Goal: Task Accomplishment & Management: Use online tool/utility

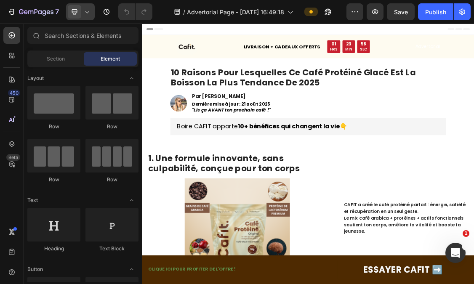
click at [88, 13] on icon at bounding box center [87, 12] width 4 height 2
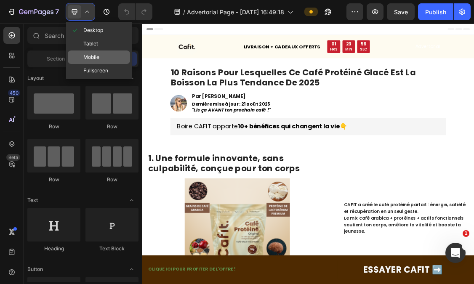
click at [86, 55] on span "Mobile" at bounding box center [91, 57] width 16 height 8
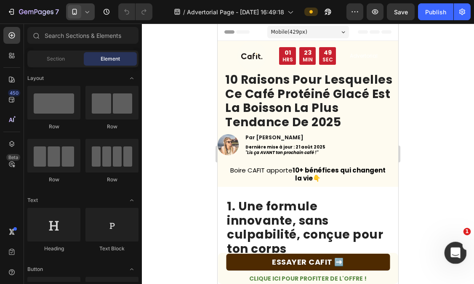
click at [466, 232] on span "1" at bounding box center [468, 232] width 8 height 8
click at [457, 241] on div "Ouvrir le Messenger Intercom" at bounding box center [454, 252] width 28 height 28
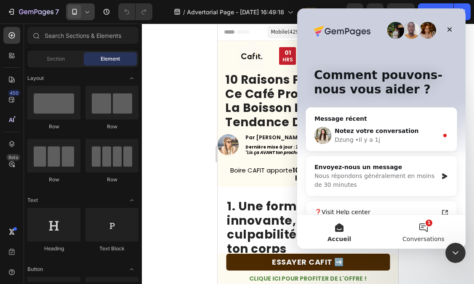
click at [426, 227] on button "1 Conversations" at bounding box center [423, 232] width 84 height 34
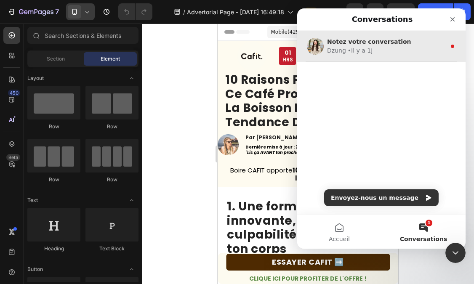
click at [356, 50] on div "• Il y a 1j" at bounding box center [360, 50] width 25 height 9
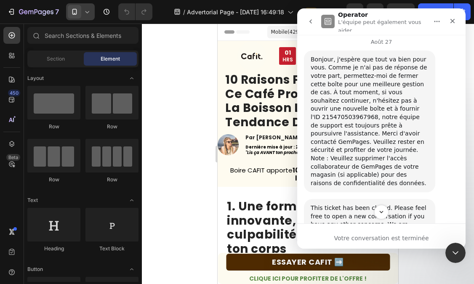
scroll to position [837, 0]
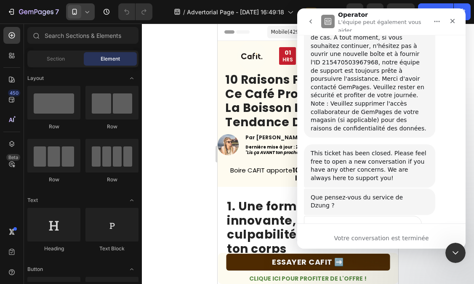
click at [342, 239] on span "Mauvais" at bounding box center [343, 246] width 15 height 15
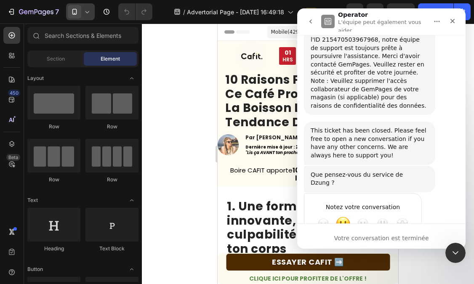
type textarea "nul"
click at [409, 251] on div "Soumettre" at bounding box center [406, 259] width 17 height 17
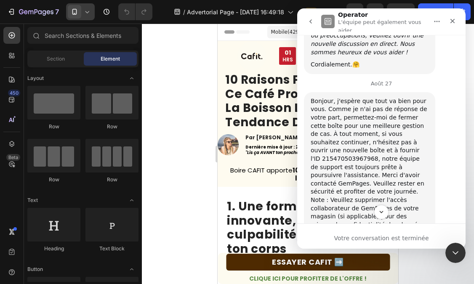
scroll to position [843, 0]
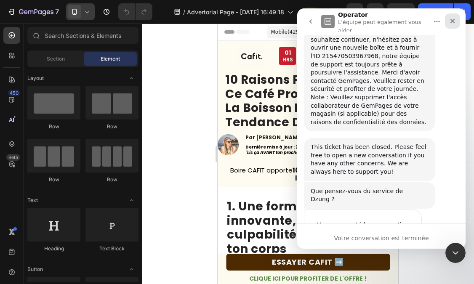
click at [454, 22] on icon "Fermer" at bounding box center [452, 21] width 7 height 7
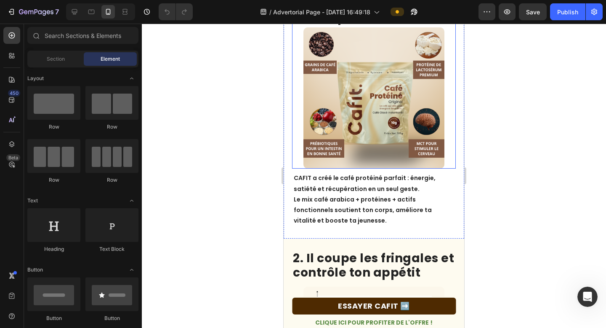
scroll to position [249, 0]
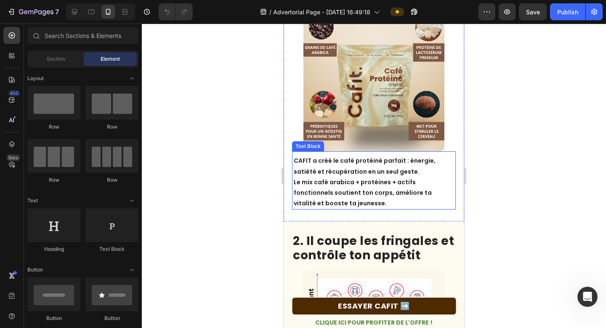
click at [352, 168] on p "CAFIT a créé le café protéiné parfait : énergie, satiété et récupération en un …" at bounding box center [374, 181] width 161 height 53
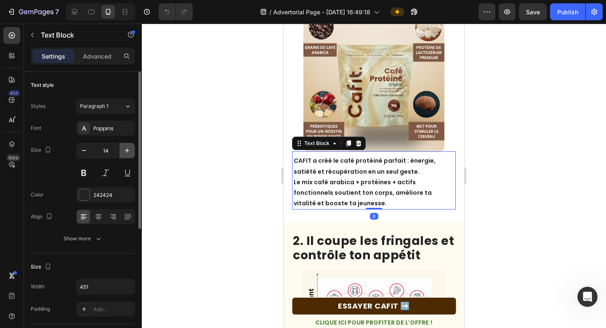
click at [125, 152] on icon "button" at bounding box center [127, 150] width 8 height 8
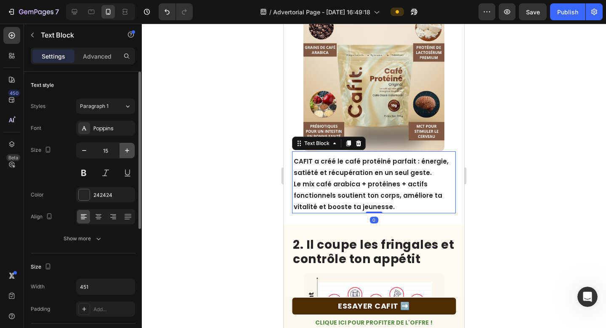
click at [125, 152] on icon "button" at bounding box center [127, 150] width 8 height 8
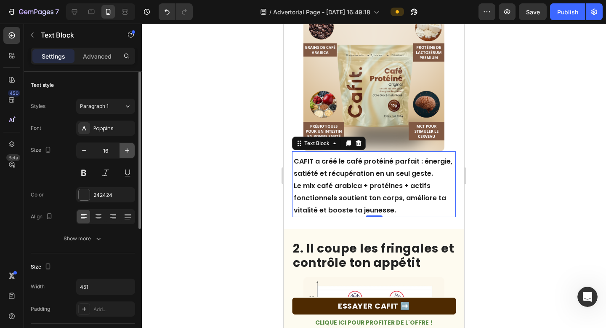
click at [125, 152] on icon "button" at bounding box center [127, 150] width 8 height 8
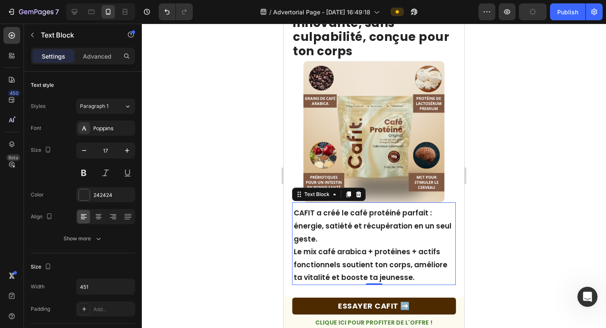
scroll to position [220, 0]
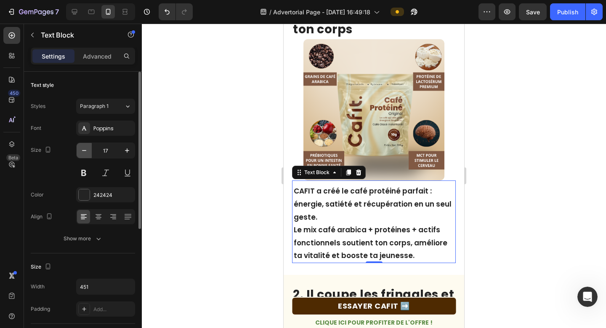
click at [80, 155] on button "button" at bounding box center [84, 150] width 15 height 15
type input "16"
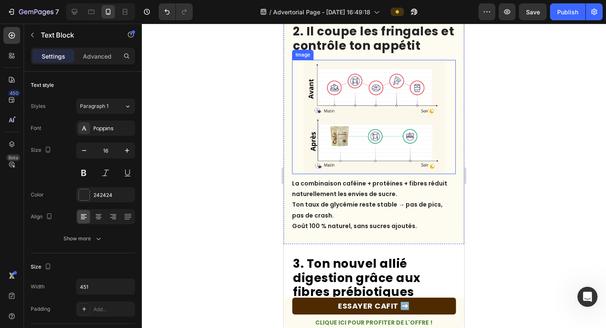
scroll to position [491, 0]
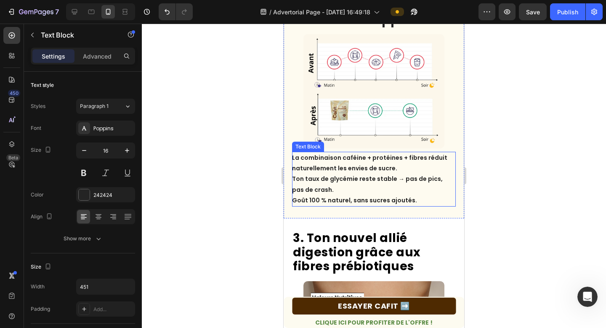
click at [329, 165] on p "La combinaison caféine + protéines + fibres réduit naturellement les envies de …" at bounding box center [373, 178] width 163 height 53
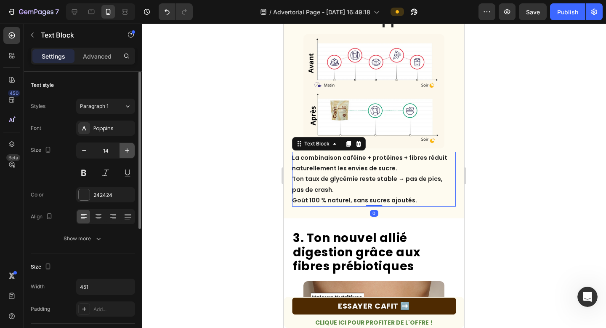
click at [127, 152] on icon "button" at bounding box center [127, 150] width 8 height 8
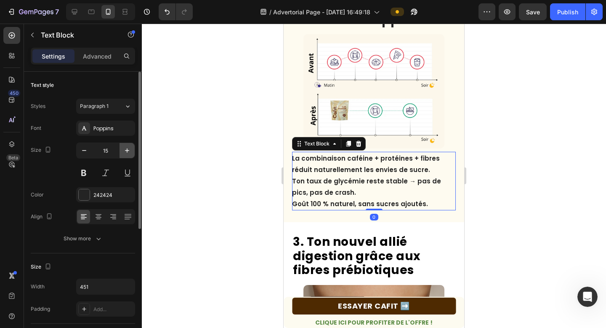
click at [127, 152] on icon "button" at bounding box center [127, 150] width 8 height 8
type input "16"
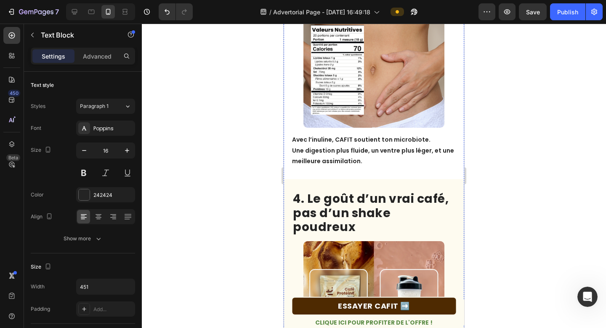
scroll to position [794, 0]
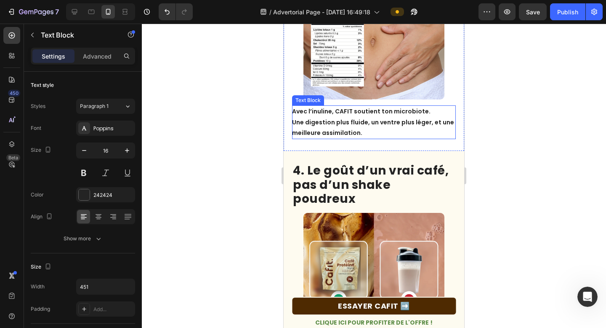
click at [354, 106] on p "Avec l’inuline, CAFIT soutient ton microbiote. Une digestion plus fluide, un ve…" at bounding box center [373, 122] width 163 height 32
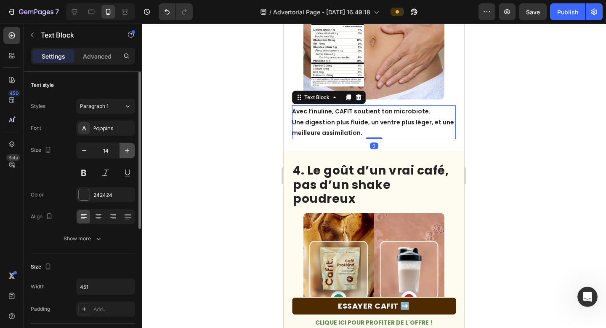
click at [127, 153] on icon "button" at bounding box center [127, 150] width 8 height 8
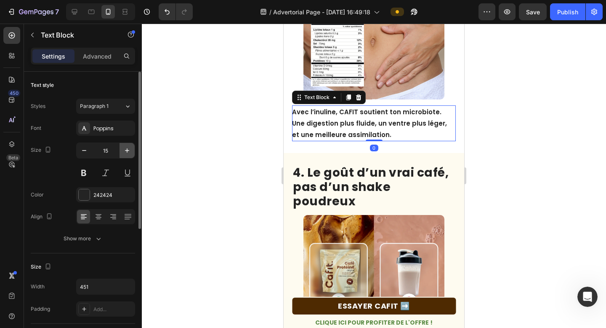
type input "16"
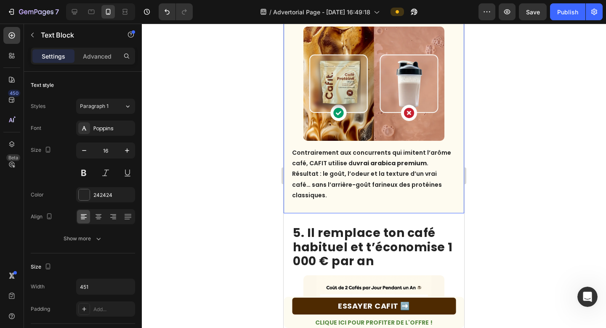
scroll to position [992, 0]
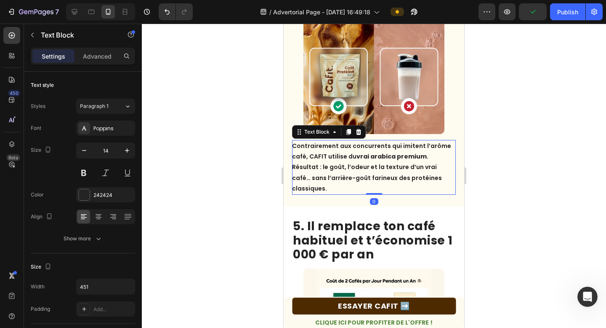
click at [334, 141] on p "Contrairement aux concurrents qui imitent l’arôme café, CAFIT utilise du vrai a…" at bounding box center [373, 167] width 163 height 53
click at [126, 153] on icon "button" at bounding box center [127, 150] width 8 height 8
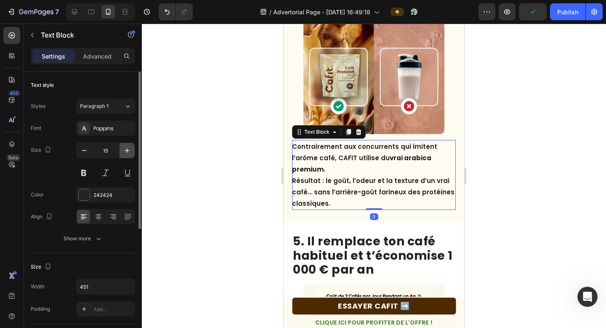
type input "16"
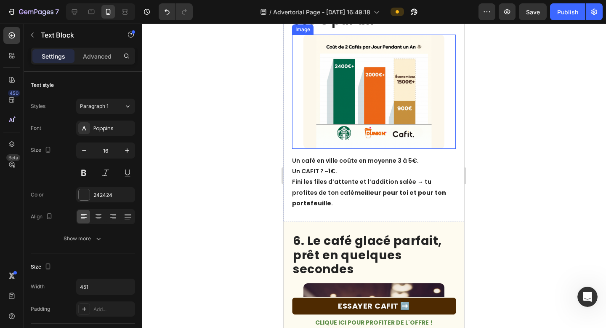
scroll to position [1228, 0]
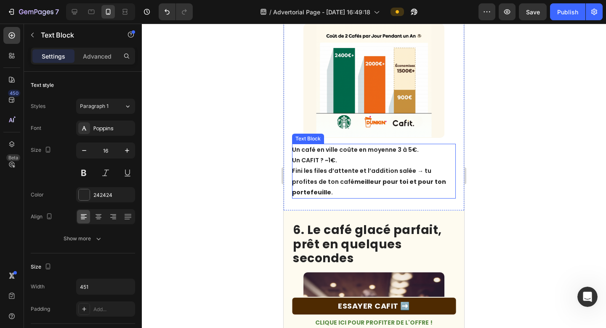
click at [333, 160] on p "Un café en ville coûte en moyenne 3 à 5€. Un CAFIT ? ~1€. Fini les files d’atte…" at bounding box center [373, 170] width 163 height 53
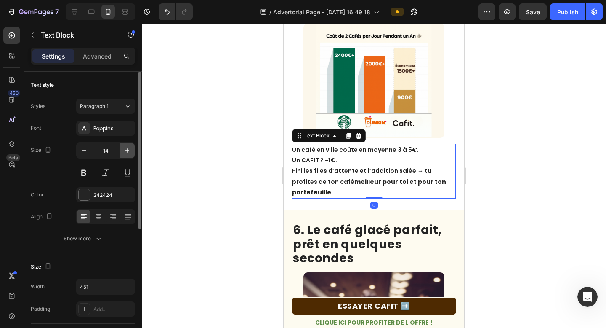
click at [132, 149] on button "button" at bounding box center [127, 150] width 15 height 15
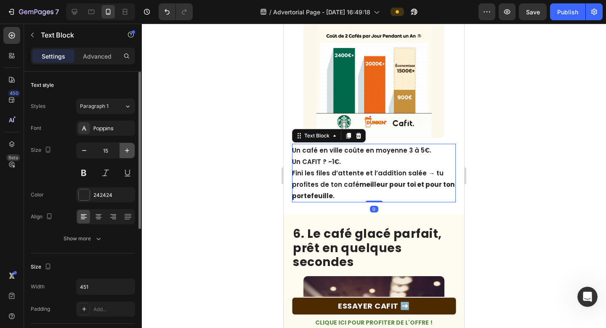
type input "16"
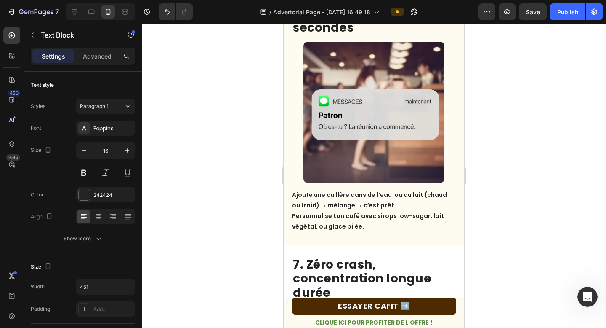
scroll to position [1539, 0]
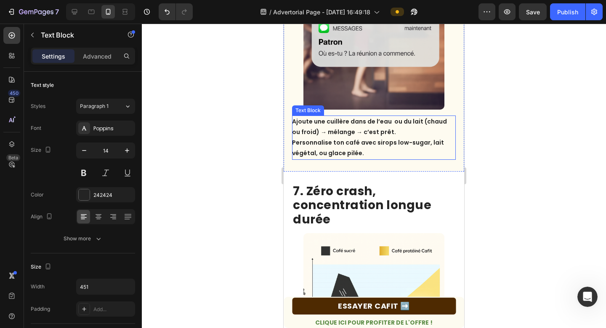
click at [333, 146] on p "Ajoute une cuillère dans de l’eau ou du lait (chaud ou froid) → mélange → c’est…" at bounding box center [373, 137] width 163 height 43
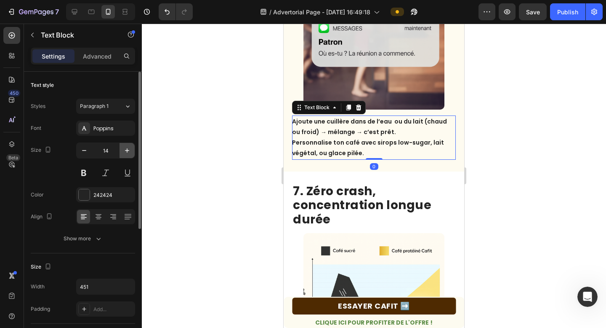
click at [130, 154] on icon "button" at bounding box center [127, 150] width 8 height 8
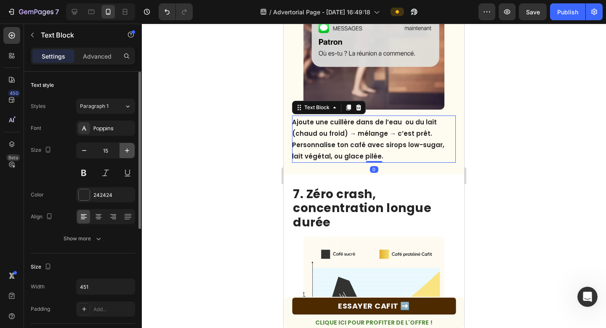
click at [130, 154] on icon "button" at bounding box center [127, 150] width 8 height 8
type input "16"
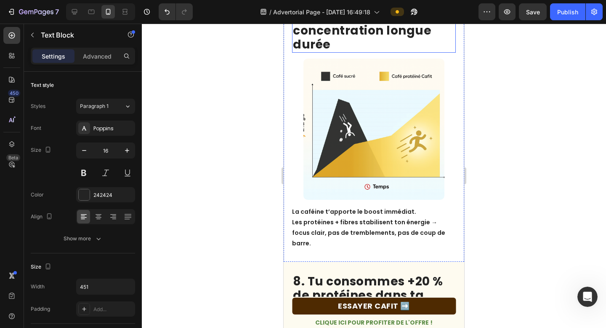
scroll to position [1763, 0]
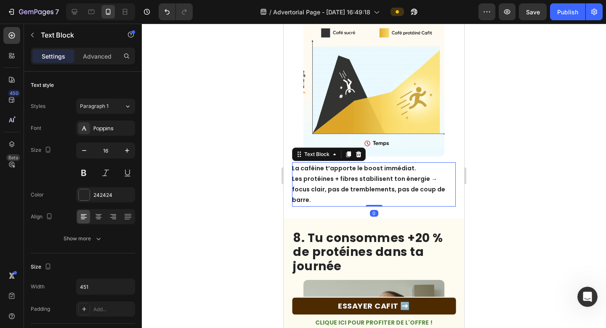
click at [367, 184] on p "La caféine t’apporte le boost immédiat. Les protéines + fibres stabilisent ton …" at bounding box center [373, 184] width 163 height 43
click at [128, 149] on icon "button" at bounding box center [127, 150] width 8 height 8
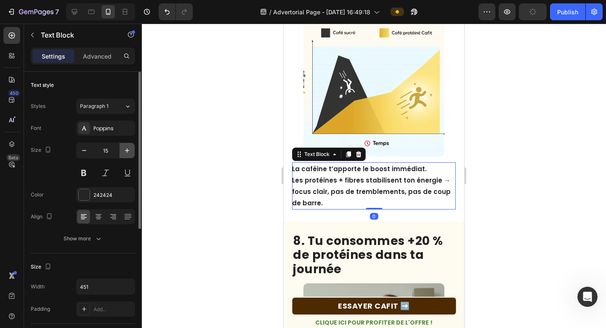
click at [128, 149] on icon "button" at bounding box center [127, 150] width 8 height 8
type input "16"
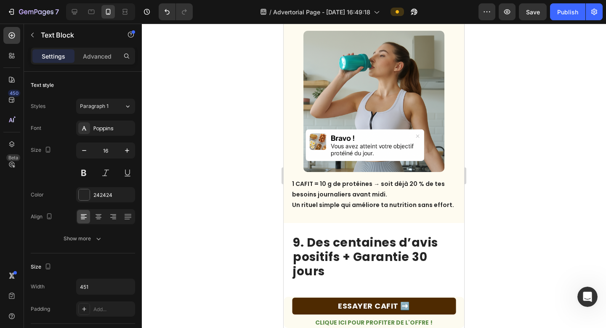
scroll to position [2046, 0]
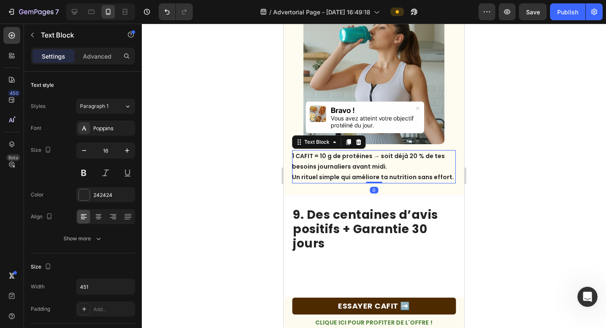
click at [346, 165] on p "1 CAFIT = 10 g de protéines → soit déjà 20 % de tes besoins journaliers avant m…" at bounding box center [373, 167] width 163 height 32
click at [126, 150] on icon "button" at bounding box center [127, 150] width 4 height 4
type input "16"
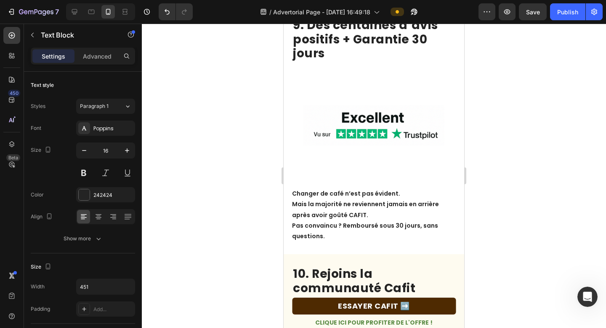
scroll to position [2306, 0]
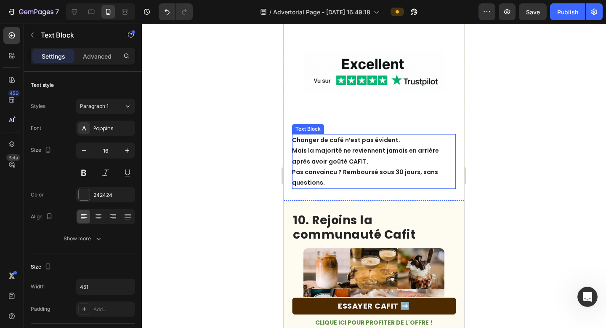
click at [354, 163] on p "Changer de café n’est pas évident. Mais la majorité ne reviennent jamais en arr…" at bounding box center [373, 161] width 163 height 53
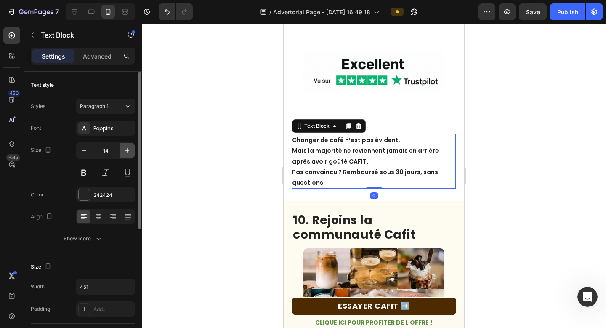
click at [128, 152] on icon "button" at bounding box center [127, 150] width 8 height 8
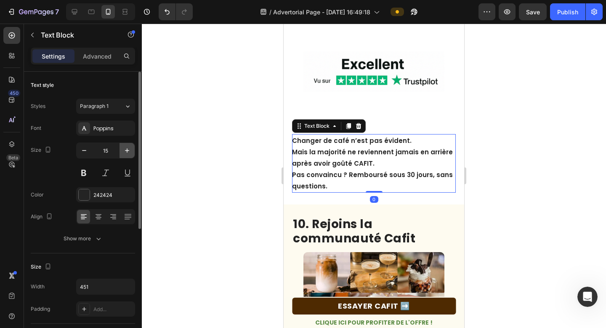
type input "16"
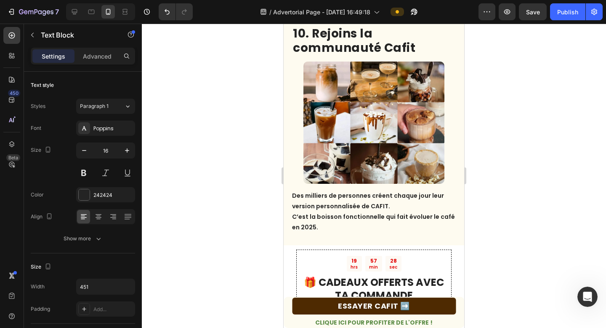
scroll to position [2554, 0]
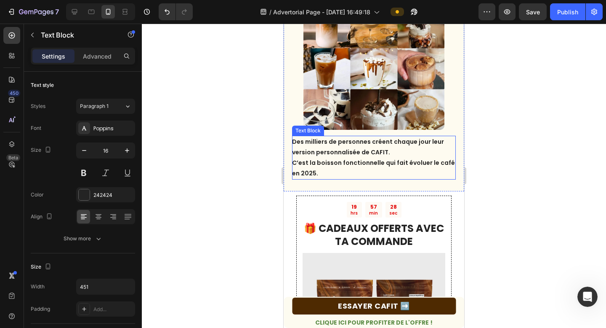
click at [356, 154] on p "Des milliers de personnes créent chaque jour leur version personnalisée de CAFI…" at bounding box center [373, 157] width 163 height 43
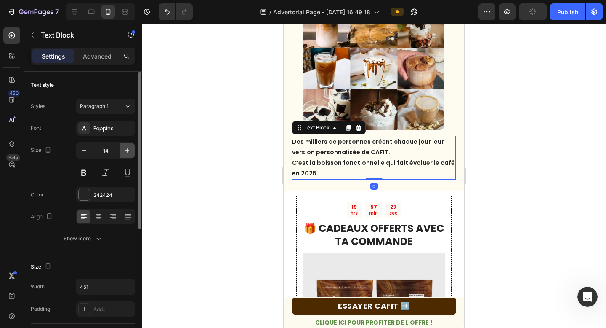
click at [126, 150] on icon "button" at bounding box center [127, 150] width 4 height 4
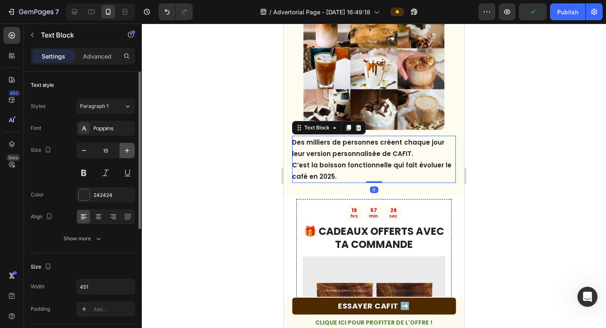
click at [126, 150] on icon "button" at bounding box center [127, 150] width 4 height 4
type input "16"
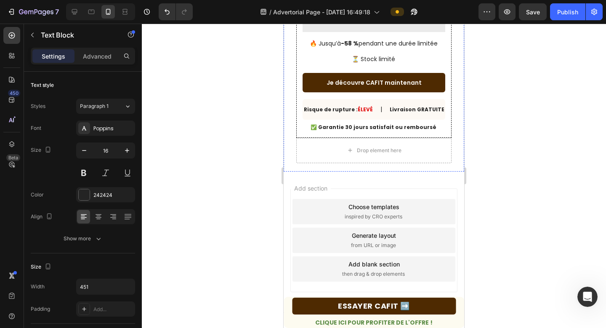
scroll to position [2889, 0]
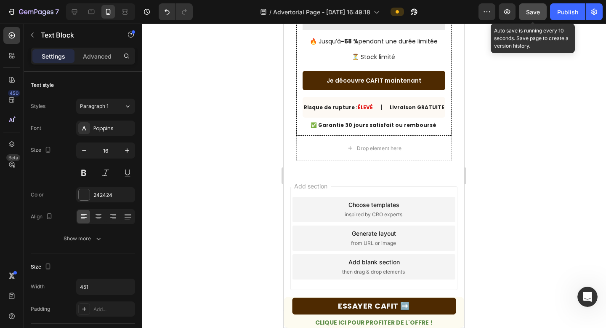
click at [474, 19] on button "Save" at bounding box center [533, 11] width 28 height 17
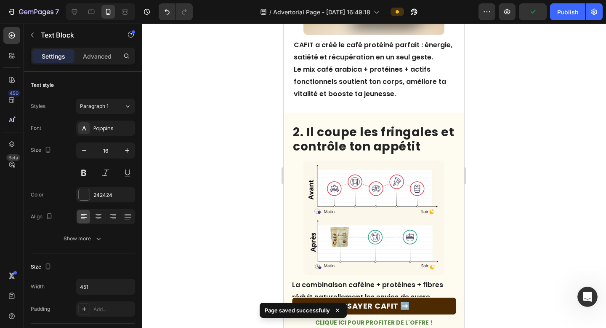
scroll to position [0, 0]
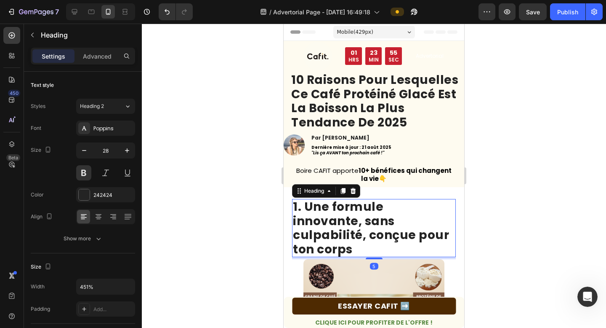
click at [347, 205] on h2 "1. Une formule innovante, sans culpabilité, conçue pour ton corps" at bounding box center [374, 228] width 164 height 58
click at [81, 151] on icon "button" at bounding box center [84, 150] width 8 height 8
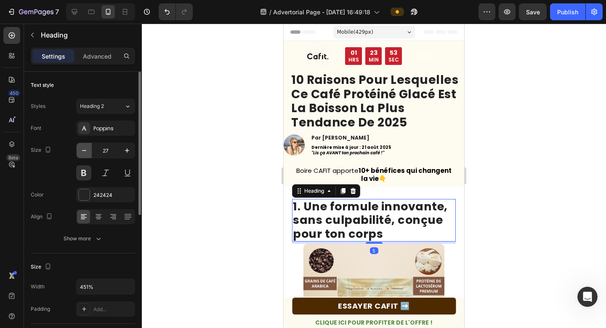
click at [81, 151] on icon "button" at bounding box center [84, 150] width 8 height 8
type input "26"
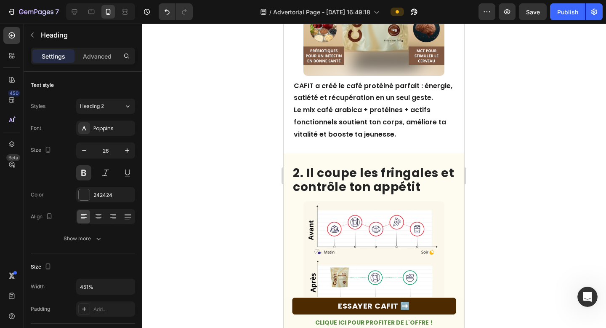
scroll to position [335, 0]
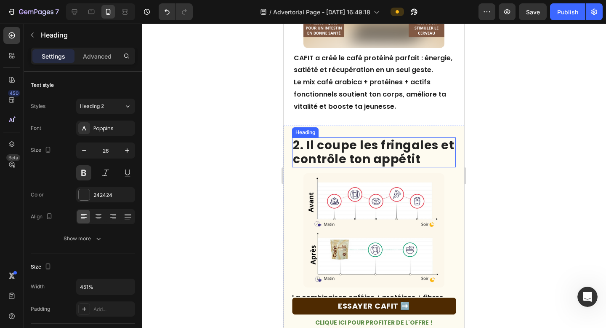
click at [341, 155] on h2 "2. Il coupe les fringales et contrôle ton appétit" at bounding box center [374, 152] width 164 height 30
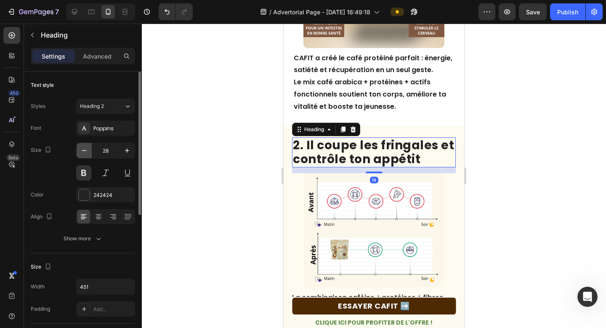
click at [85, 152] on icon "button" at bounding box center [84, 150] width 8 height 8
type input "26"
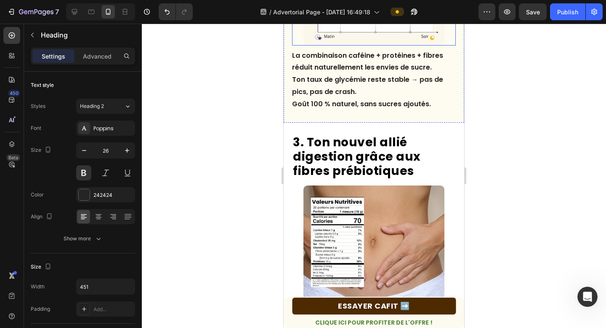
scroll to position [581, 0]
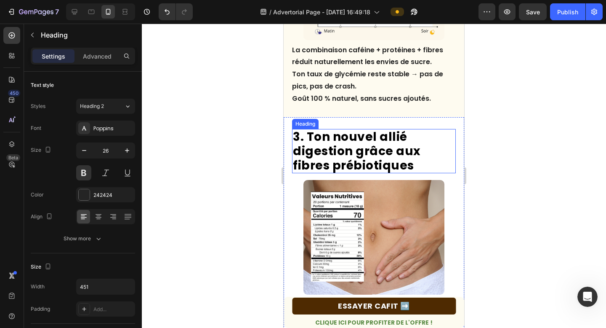
click at [337, 161] on h2 "3. Ton nouvel allié digestion grâce aux fibres prébiotiques" at bounding box center [374, 151] width 164 height 44
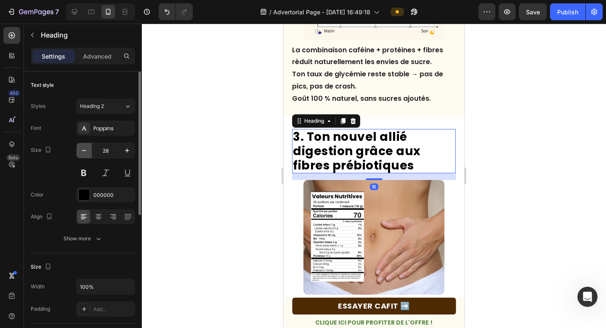
click at [85, 155] on button "button" at bounding box center [84, 150] width 15 height 15
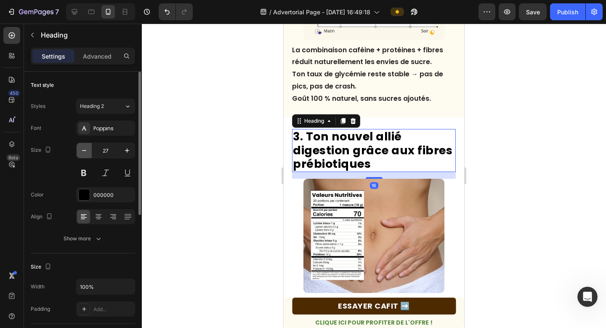
click at [85, 155] on button "button" at bounding box center [84, 150] width 15 height 15
type input "26"
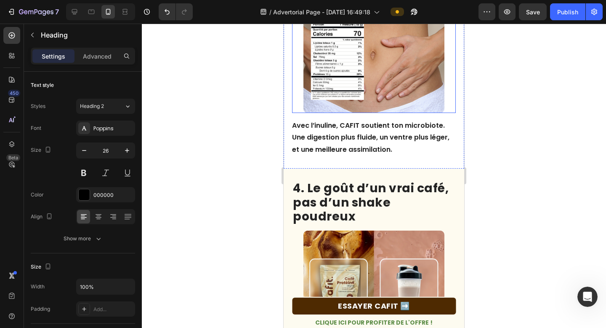
scroll to position [778, 0]
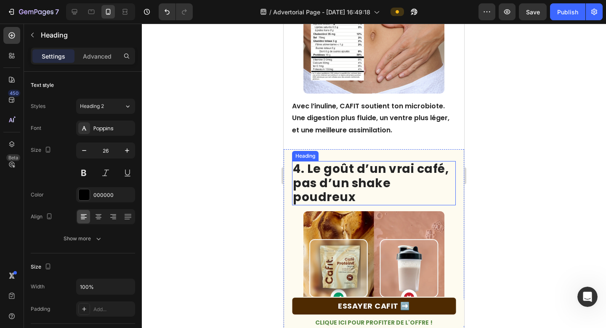
click at [349, 186] on h2 "4. Le goût d’un vrai café, pas d’un shake poudreux" at bounding box center [374, 183] width 164 height 44
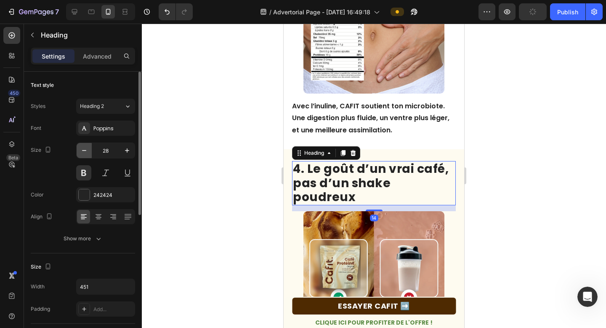
click at [83, 149] on icon "button" at bounding box center [84, 150] width 8 height 8
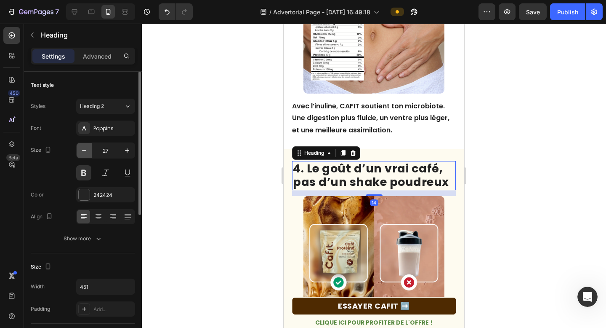
type input "26"
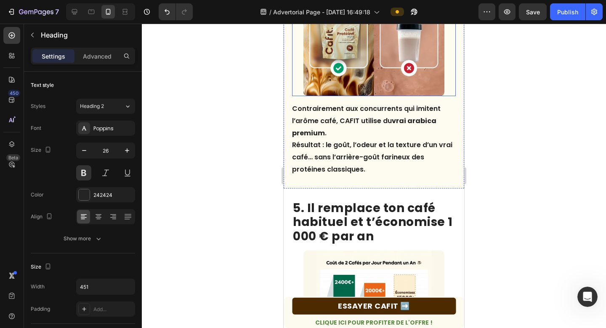
scroll to position [1007, 0]
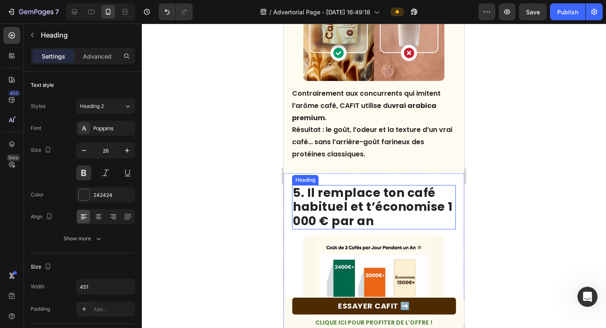
click at [355, 193] on h2 "5. Il remplace ton café habituel et t’économise 1 000 € par an" at bounding box center [374, 207] width 164 height 44
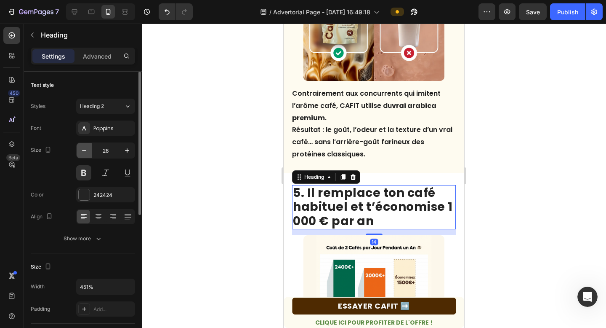
click at [89, 149] on button "button" at bounding box center [84, 150] width 15 height 15
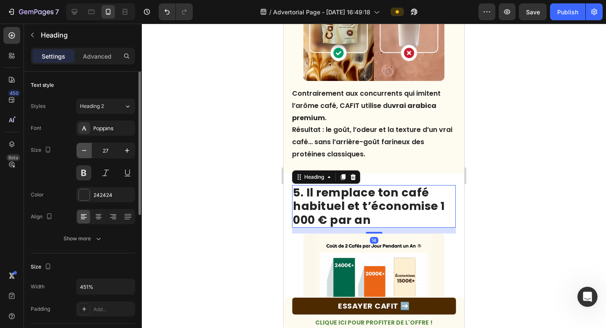
click at [89, 149] on button "button" at bounding box center [84, 150] width 15 height 15
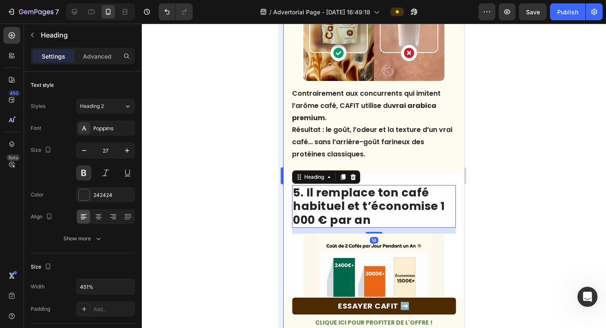
type input "26"
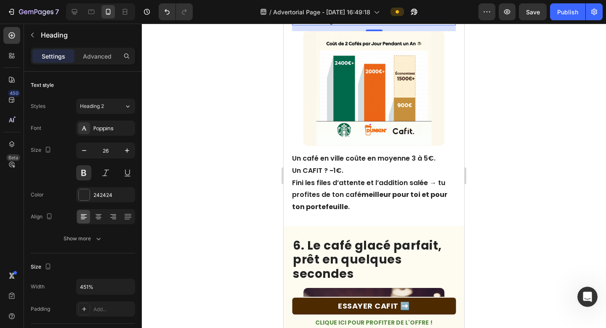
scroll to position [1261, 0]
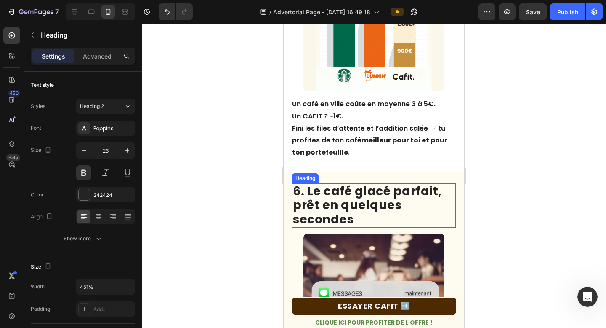
click at [356, 192] on h2 "6. Le café glacé parfait, prêt en quelques secondes" at bounding box center [374, 205] width 164 height 44
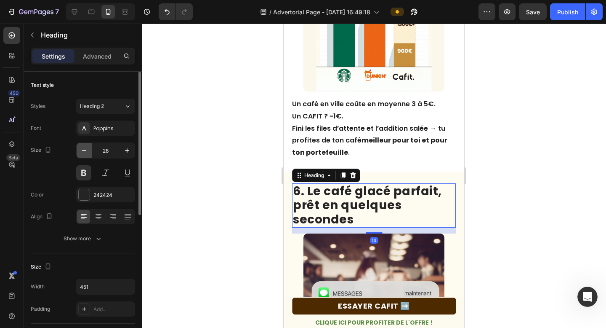
click at [84, 153] on icon "button" at bounding box center [84, 150] width 8 height 8
type input "26"
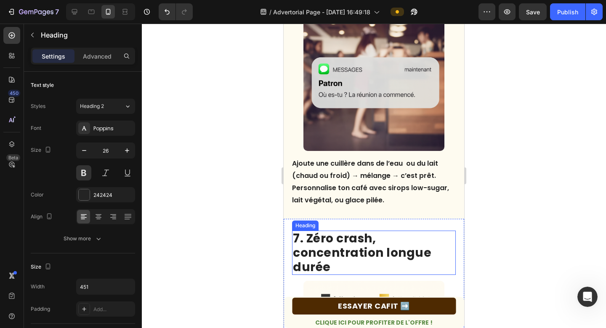
scroll to position [1470, 0]
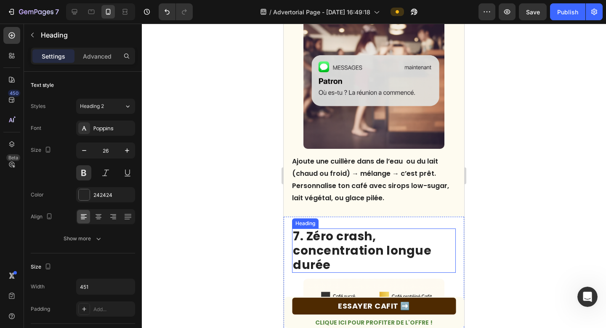
click at [350, 241] on h2 "7. Zéro crash, concentration longue durée" at bounding box center [374, 250] width 164 height 44
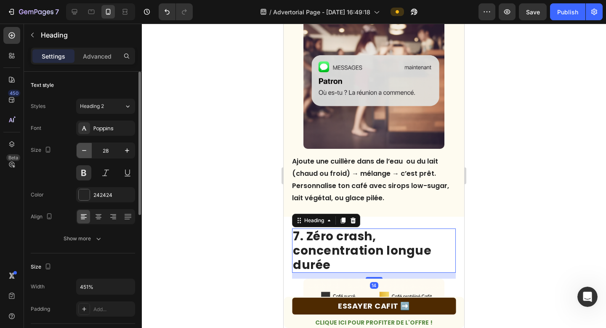
click at [81, 147] on icon "button" at bounding box center [84, 150] width 8 height 8
type input "26"
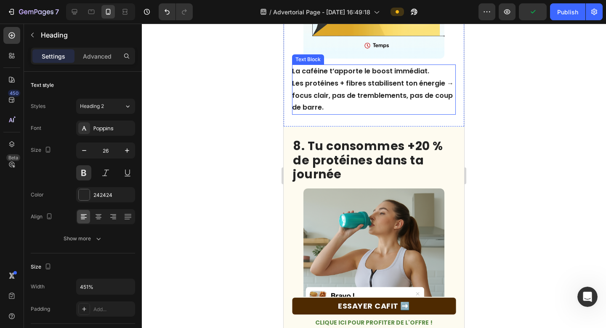
scroll to position [1901, 0]
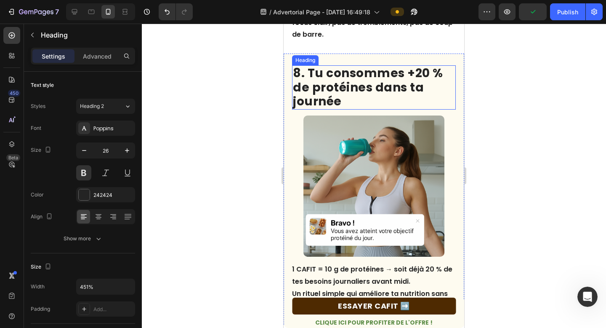
click at [320, 87] on h2 "8. Tu consommes +20 % de protéines dans ta journée" at bounding box center [374, 87] width 164 height 44
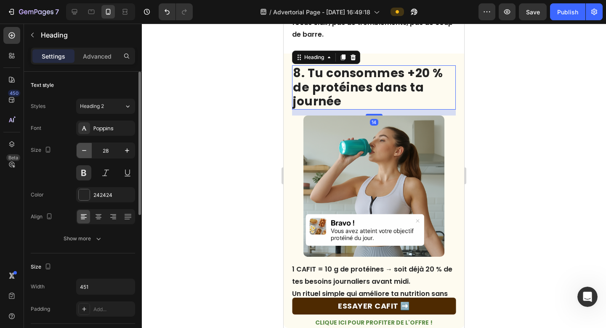
click at [86, 146] on button "button" at bounding box center [84, 150] width 15 height 15
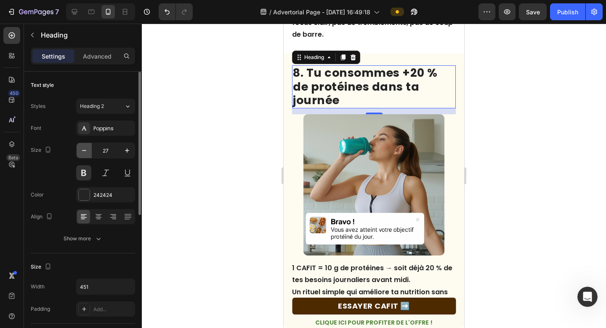
click at [86, 146] on button "button" at bounding box center [84, 150] width 15 height 15
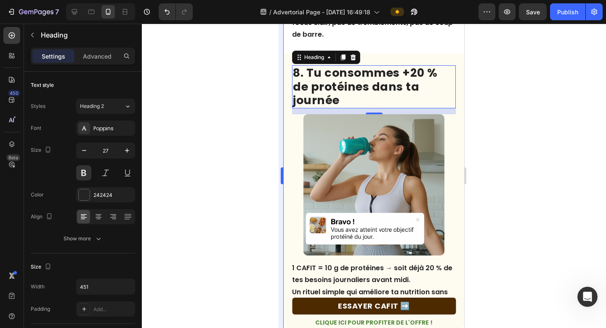
type input "26"
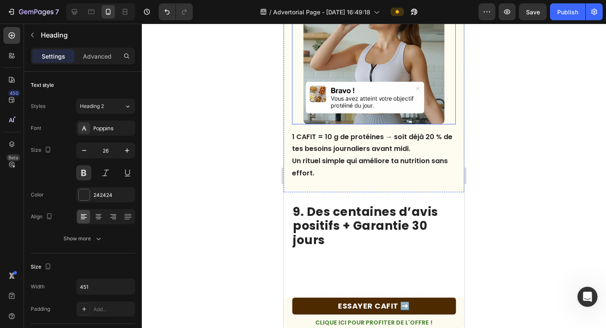
scroll to position [2069, 0]
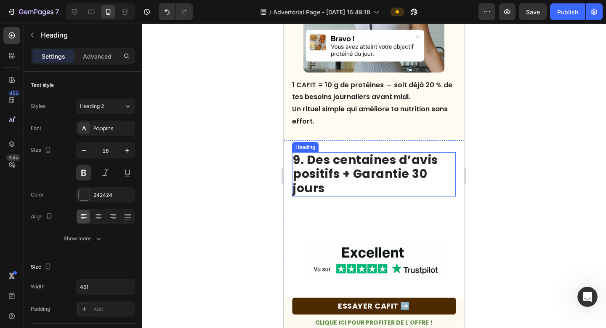
click at [330, 179] on h2 "9. Des centaines d’avis positifs + Garantie 30 jours" at bounding box center [374, 174] width 164 height 44
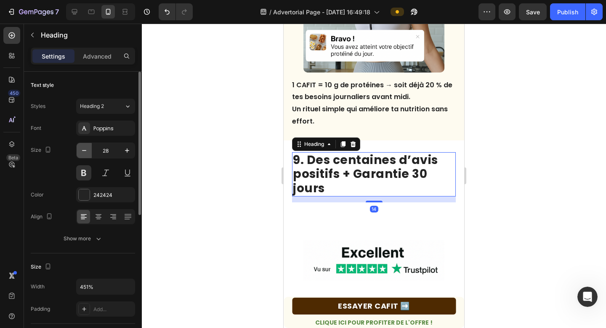
click at [82, 153] on icon "button" at bounding box center [84, 150] width 8 height 8
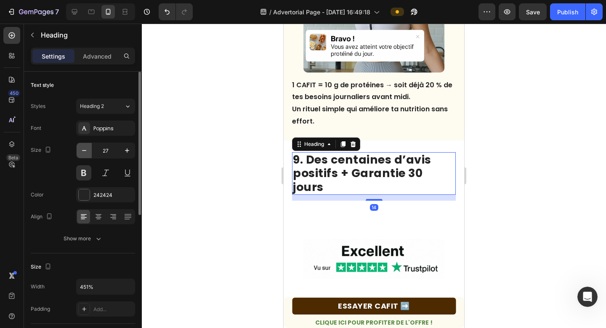
click at [82, 153] on icon "button" at bounding box center [84, 150] width 8 height 8
type input "26"
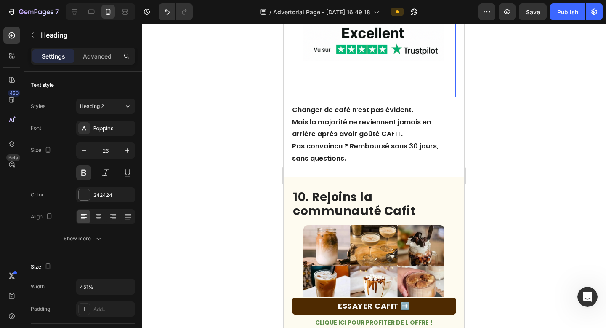
scroll to position [2272, 0]
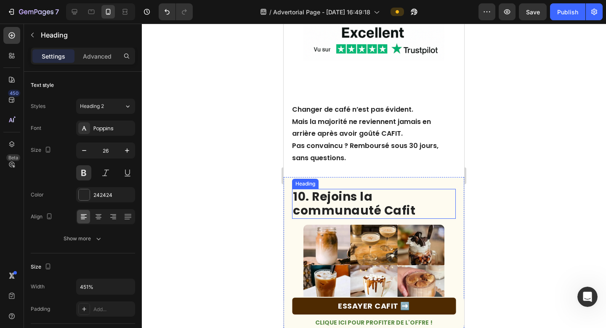
click at [346, 194] on h2 "10. Rejoins la communauté Cafit" at bounding box center [374, 204] width 164 height 30
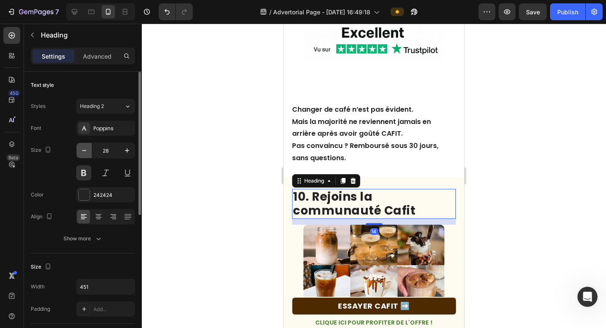
click at [83, 151] on icon "button" at bounding box center [84, 150] width 8 height 8
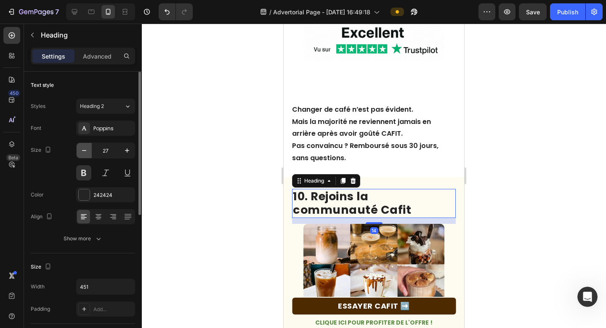
click at [83, 151] on icon "button" at bounding box center [84, 150] width 8 height 8
type input "26"
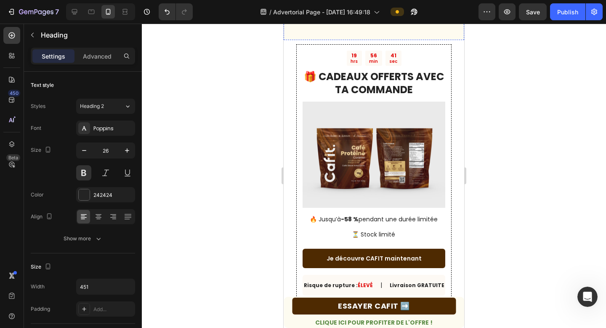
scroll to position [2734, 0]
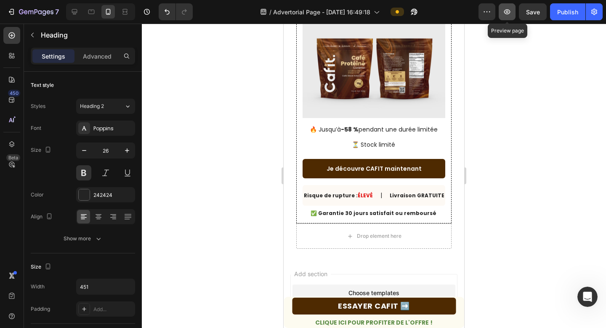
click at [474, 14] on icon "button" at bounding box center [507, 12] width 8 height 8
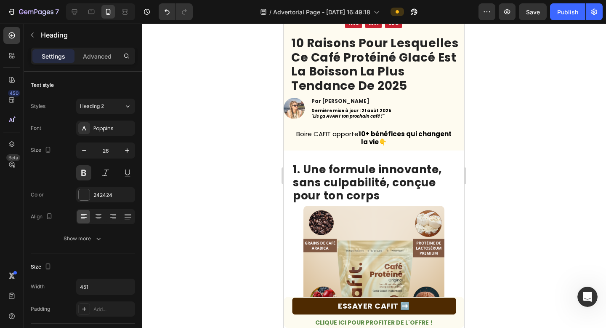
scroll to position [0, 0]
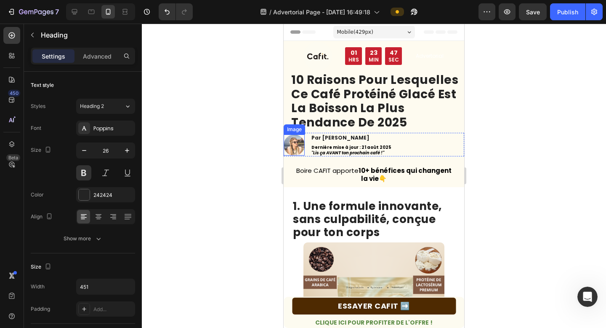
click at [298, 145] on img at bounding box center [294, 144] width 21 height 21
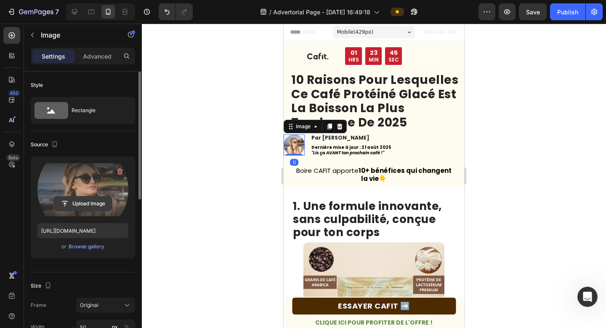
click at [68, 204] on input "file" at bounding box center [83, 203] width 58 height 14
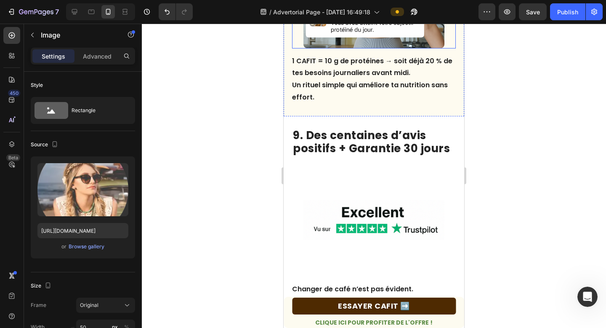
scroll to position [1959, 0]
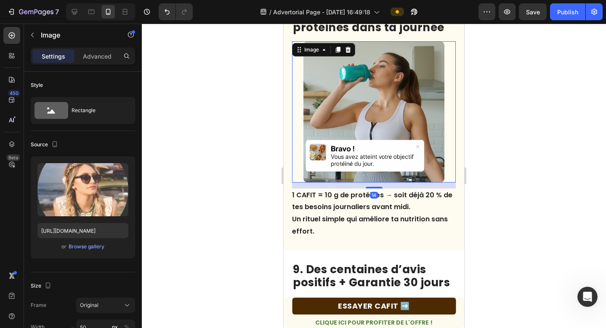
click at [357, 115] on img at bounding box center [374, 111] width 141 height 141
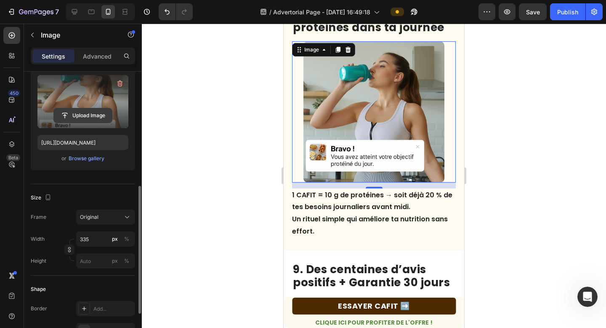
scroll to position [177, 0]
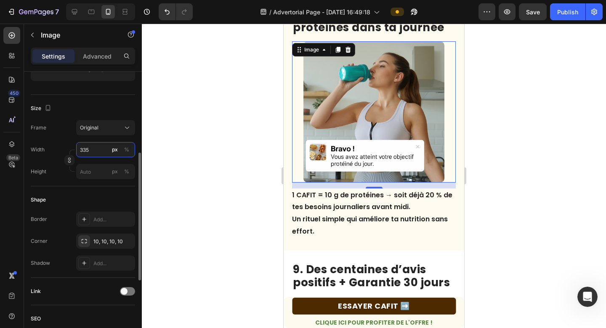
click at [101, 150] on input "335" at bounding box center [105, 149] width 59 height 15
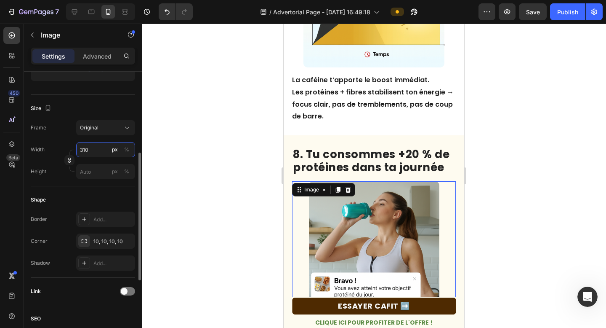
scroll to position [1949, 0]
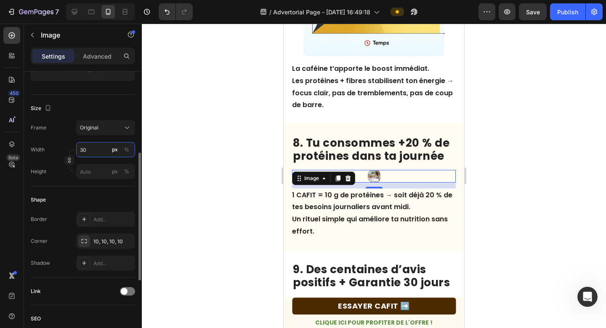
type input "300"
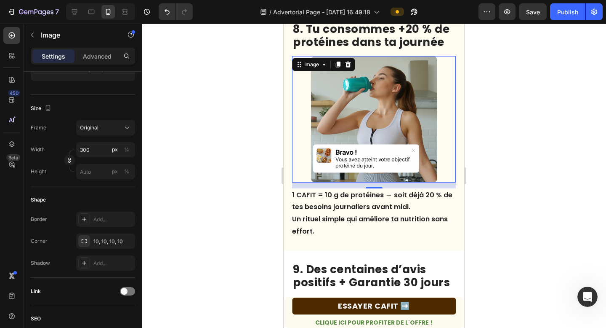
click at [322, 226] on p "1 CAFIT = 10 g de protéines → soit déjà 20 % de tes besoins journaliers avant m…" at bounding box center [373, 213] width 163 height 48
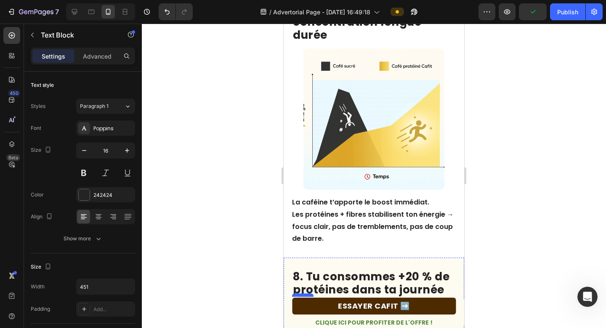
scroll to position [1628, 0]
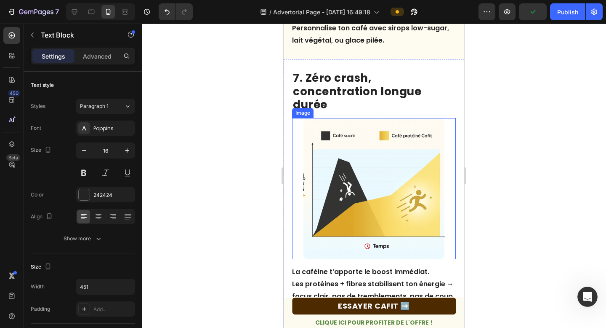
click at [389, 153] on img at bounding box center [374, 188] width 141 height 141
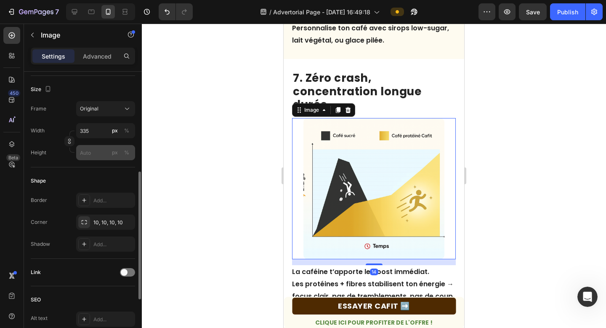
scroll to position [203, 0]
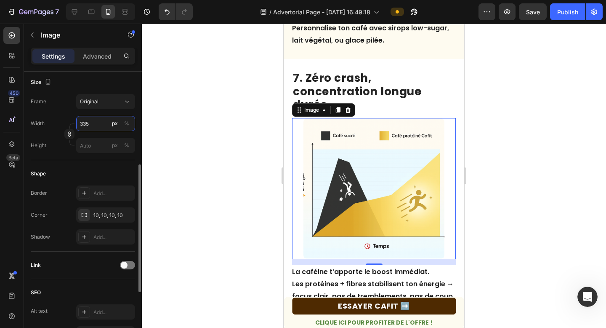
click at [92, 123] on input "335" at bounding box center [105, 123] width 59 height 15
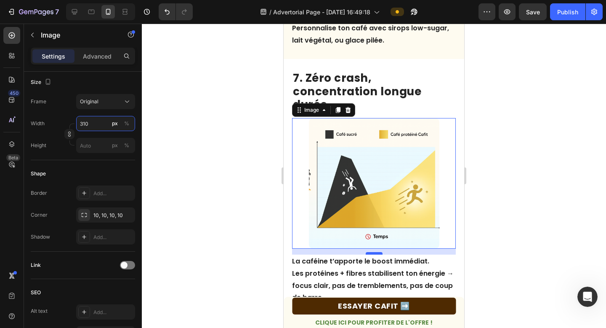
type input "310"
click at [373, 252] on div at bounding box center [374, 252] width 17 height 3
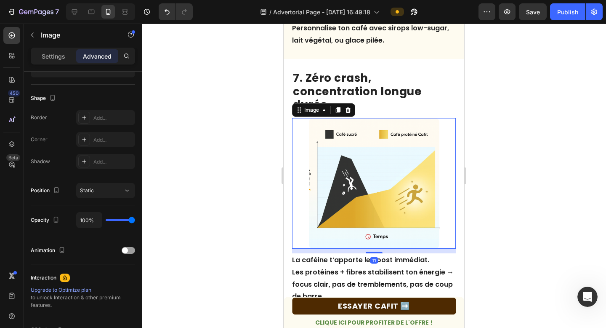
click at [438, 224] on img at bounding box center [374, 183] width 131 height 131
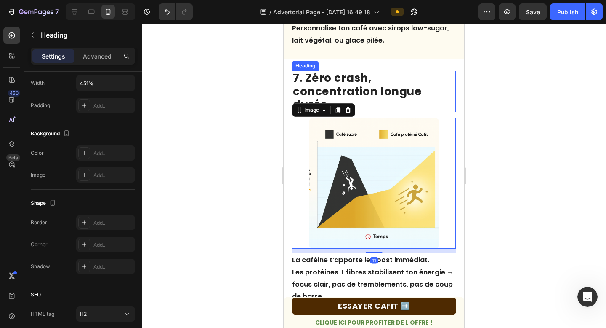
click at [434, 96] on h2 "7. Zéro crash, concentration longue durée" at bounding box center [374, 91] width 164 height 41
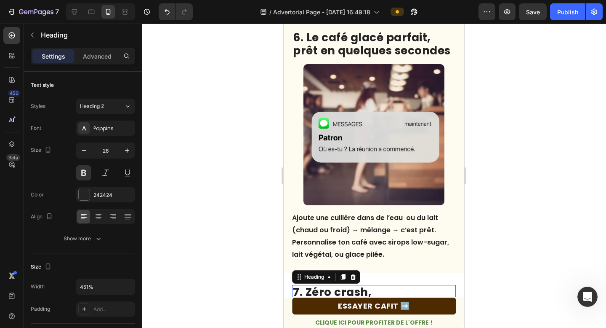
scroll to position [1395, 0]
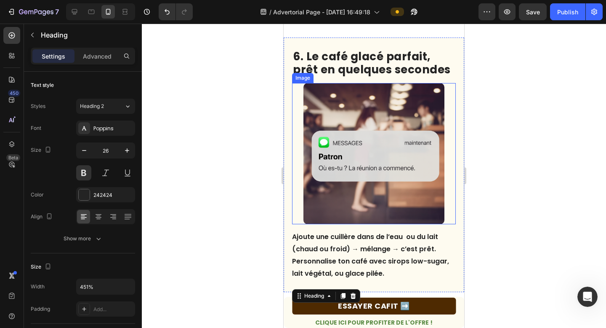
click at [370, 135] on img at bounding box center [374, 153] width 141 height 141
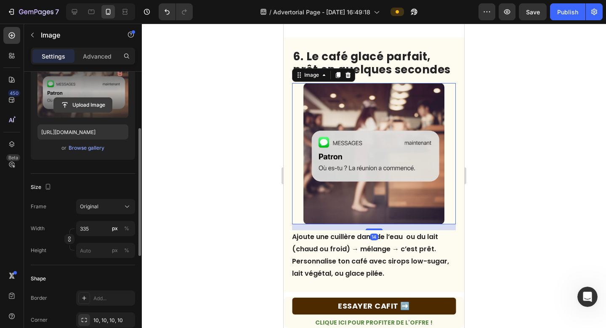
scroll to position [107, 0]
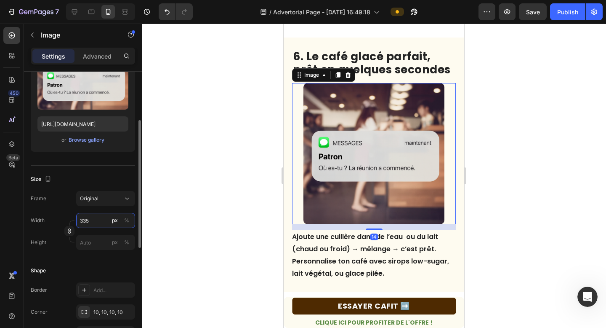
click at [92, 221] on input "335" at bounding box center [105, 220] width 59 height 15
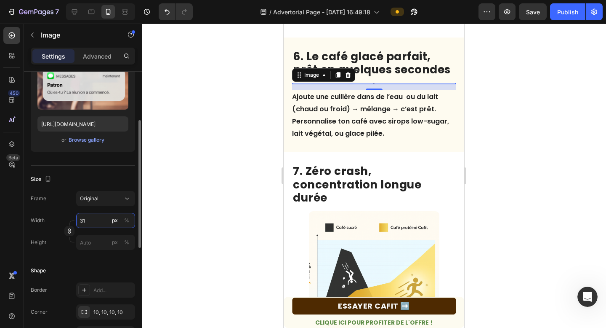
type input "310"
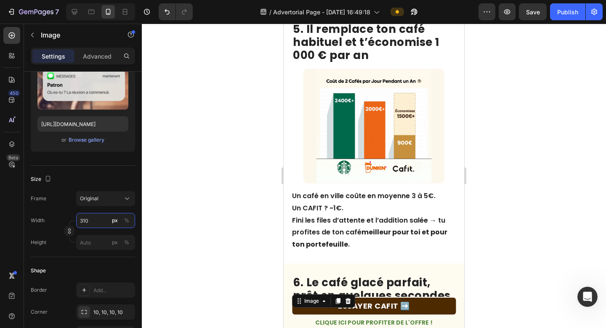
scroll to position [1165, 0]
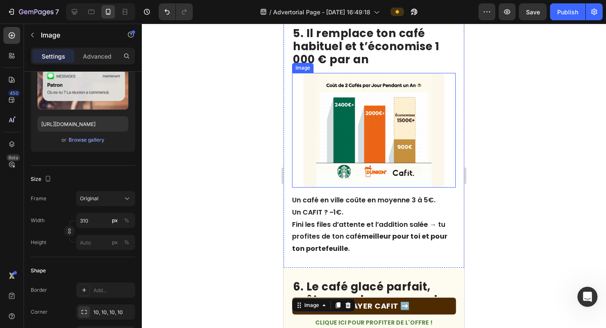
click at [378, 157] on img at bounding box center [374, 130] width 141 height 115
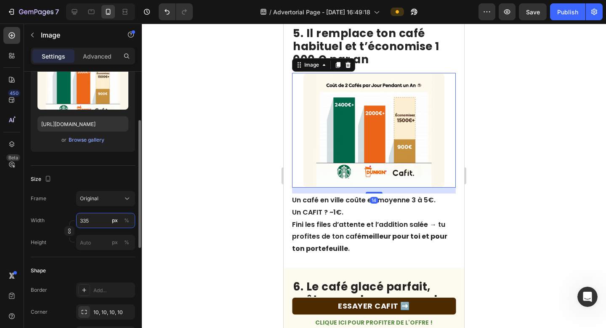
click at [93, 223] on input "335" at bounding box center [105, 220] width 59 height 15
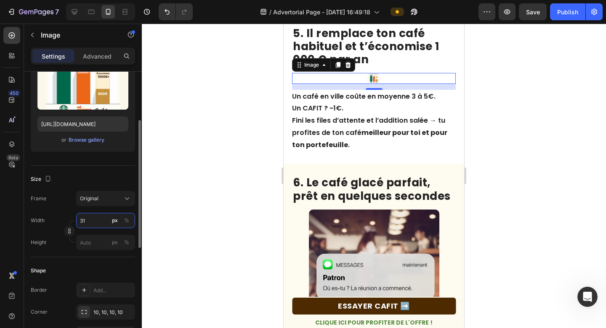
type input "310"
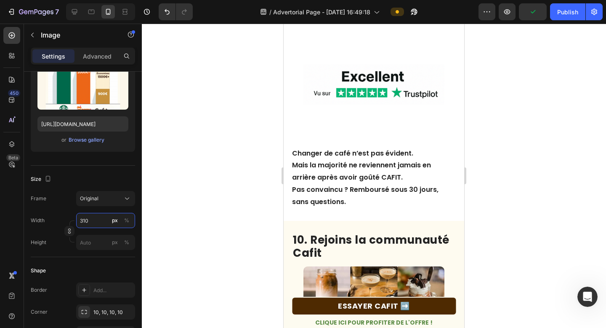
scroll to position [2160, 0]
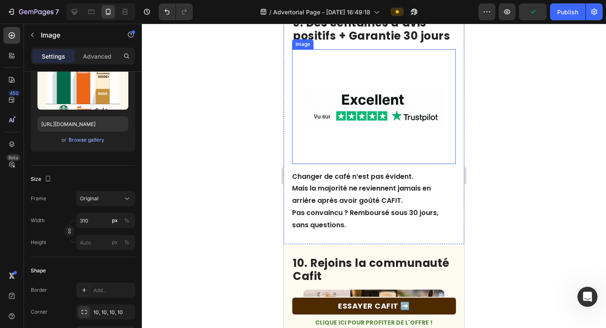
click at [368, 112] on img at bounding box center [374, 106] width 141 height 115
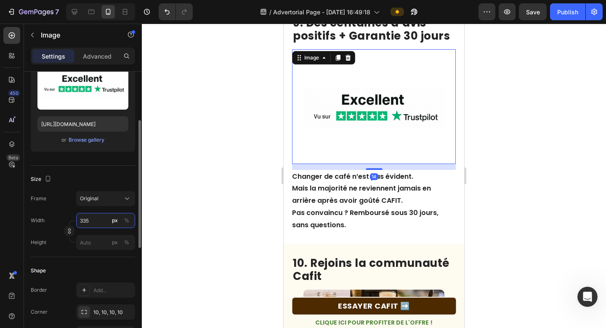
click at [96, 221] on input "335" at bounding box center [105, 220] width 59 height 15
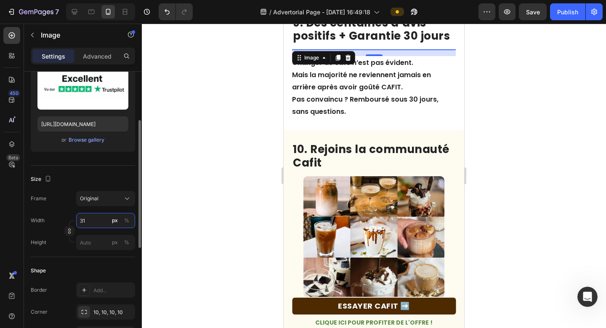
type input "310"
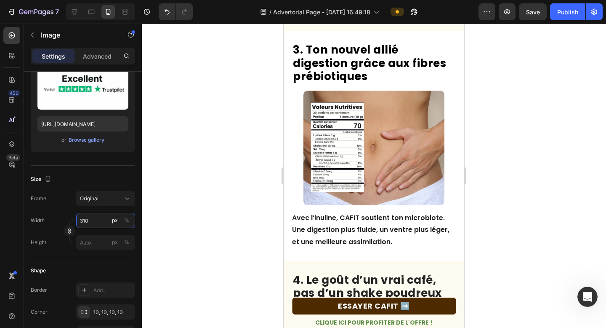
scroll to position [706, 0]
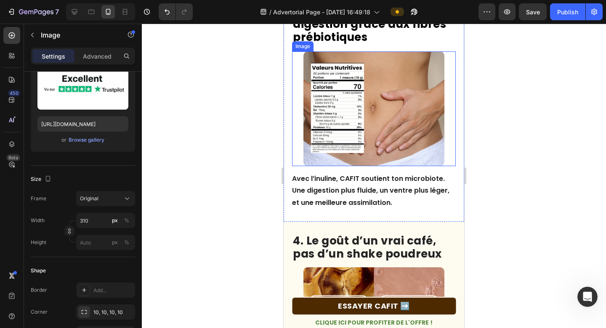
click at [378, 121] on img at bounding box center [374, 108] width 141 height 115
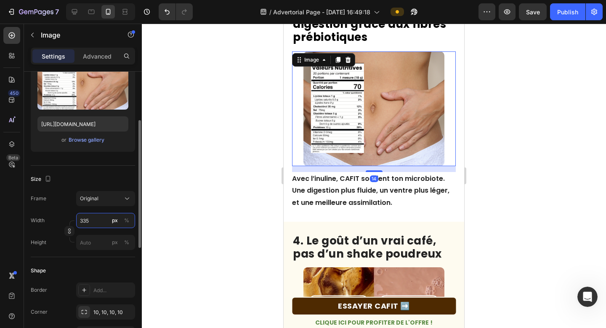
click at [91, 221] on input "335" at bounding box center [105, 220] width 59 height 15
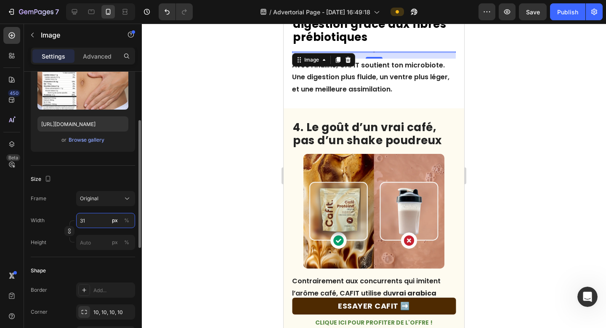
type input "310"
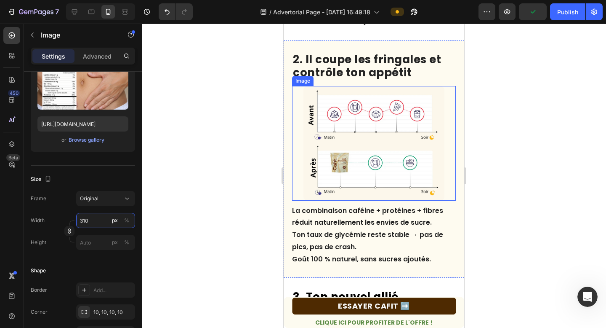
scroll to position [401, 0]
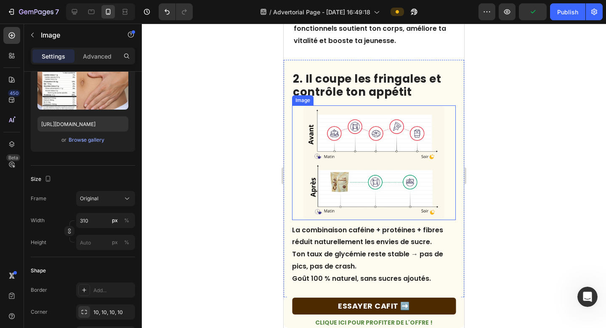
click at [348, 175] on img at bounding box center [374, 162] width 141 height 115
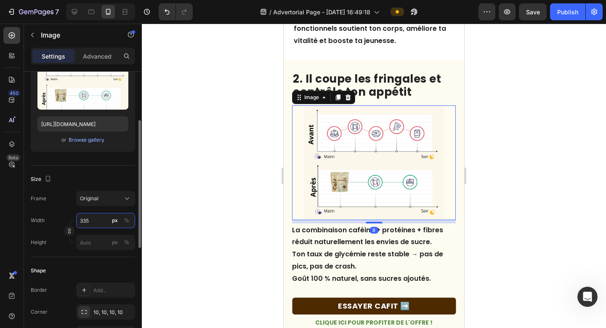
click at [101, 218] on input "335" at bounding box center [105, 220] width 59 height 15
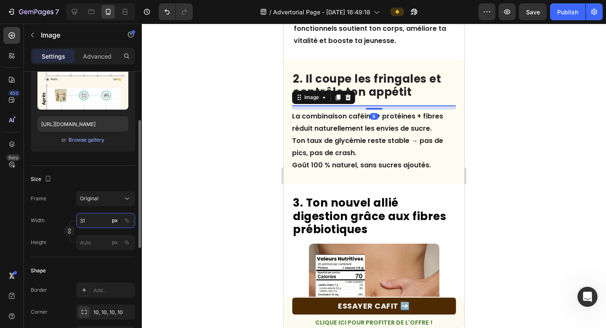
type input "310"
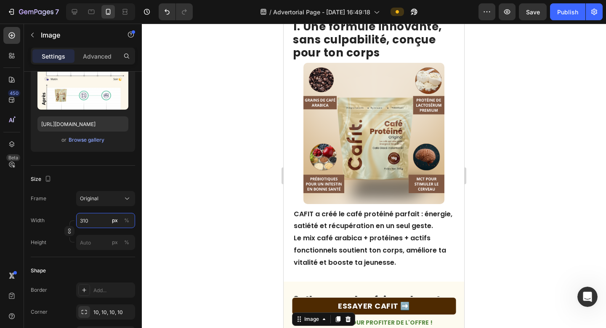
scroll to position [176, 0]
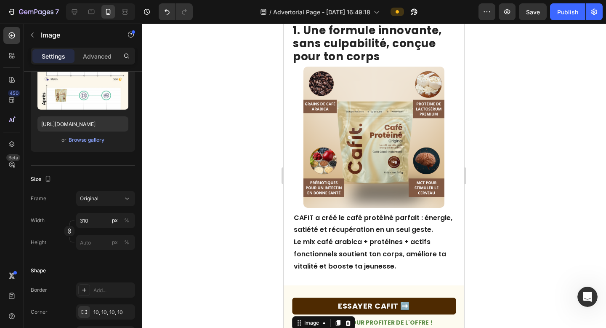
click at [360, 159] on img at bounding box center [374, 137] width 141 height 141
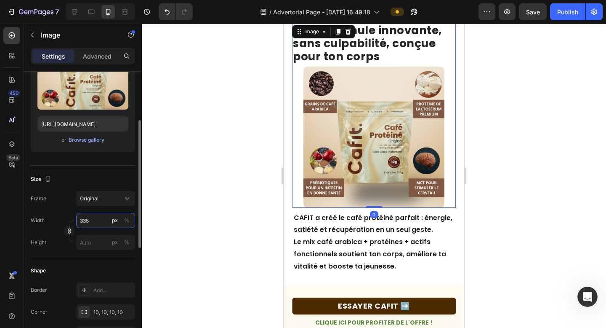
click at [86, 221] on input "335" at bounding box center [105, 220] width 59 height 15
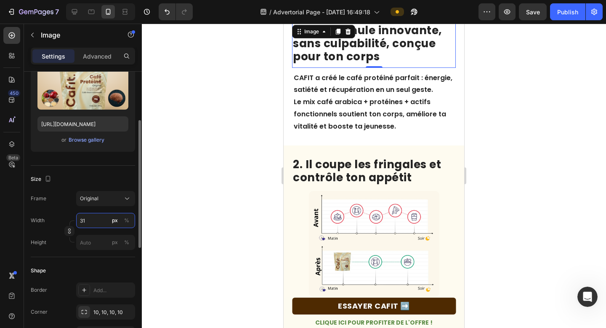
type input "310"
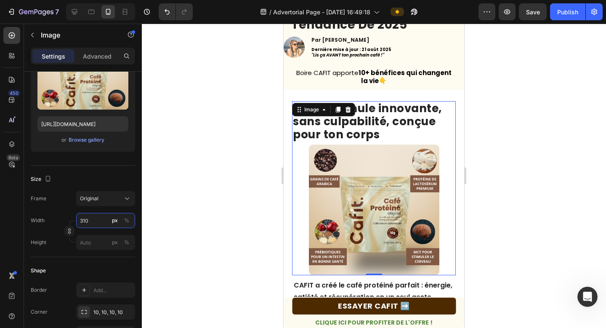
scroll to position [70, 0]
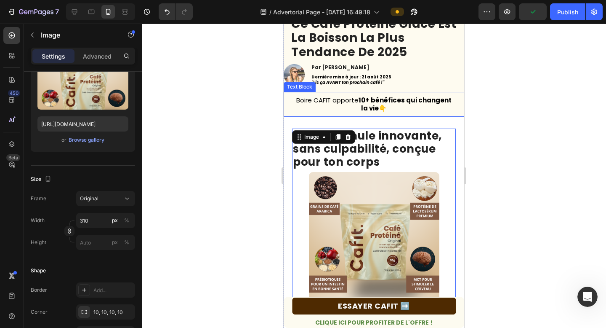
click at [436, 94] on div "Boire CAFIT apporte 10+ bénéfices qui changent la vie 👇" at bounding box center [374, 104] width 164 height 25
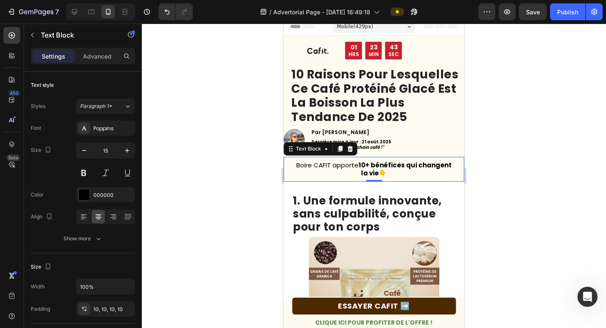
scroll to position [0, 0]
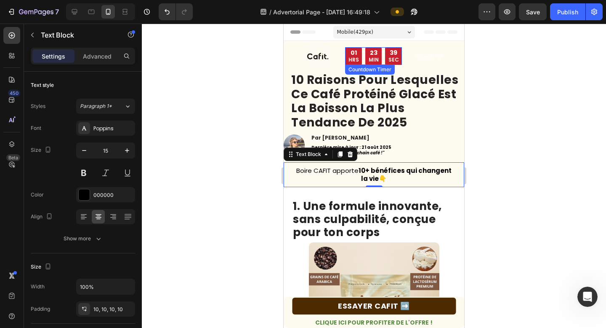
click at [353, 64] on div "01 HRS" at bounding box center [353, 56] width 17 height 18
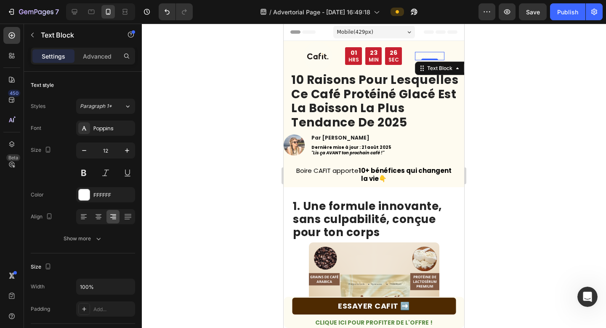
click at [429, 58] on p "Advertorial" at bounding box center [430, 56] width 28 height 7
click at [426, 56] on p "Advertorial" at bounding box center [430, 56] width 28 height 7
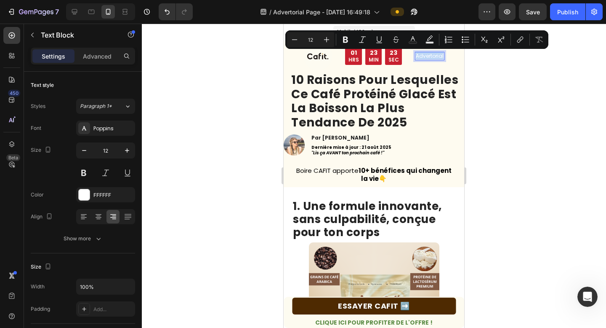
click at [425, 56] on p "Advertorial" at bounding box center [430, 56] width 28 height 7
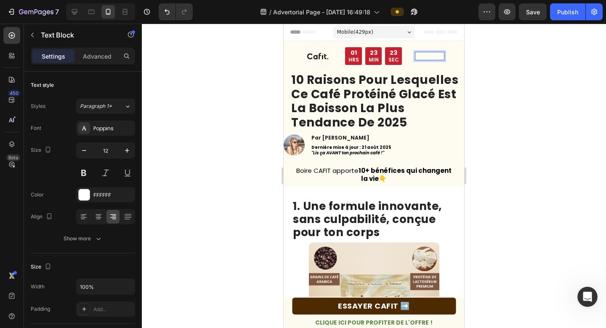
click at [425, 56] on p "Advertorial" at bounding box center [430, 56] width 28 height 7
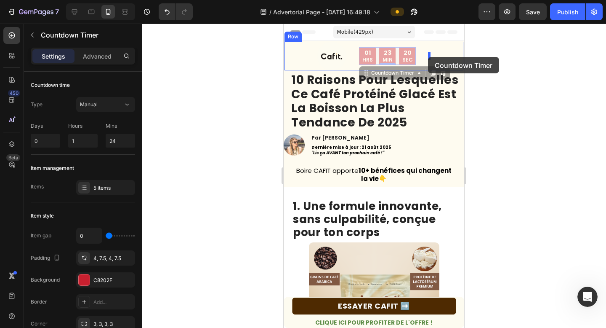
drag, startPoint x: 393, startPoint y: 56, endPoint x: 429, endPoint y: 57, distance: 36.2
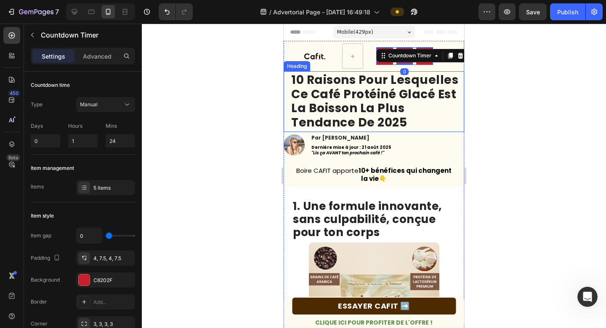
click at [394, 93] on strong "10 raisons pour lesquelles ce café protéiné glacé est la boisson la plus tendan…" at bounding box center [374, 101] width 167 height 59
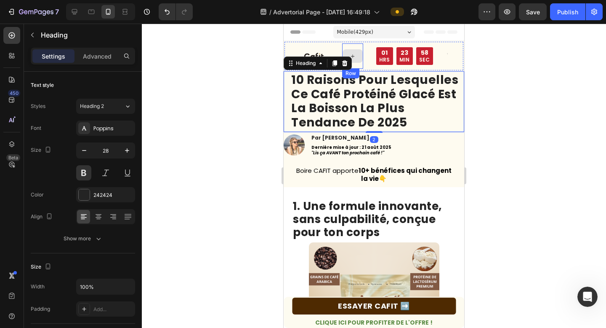
click at [358, 53] on div at bounding box center [353, 55] width 20 height 13
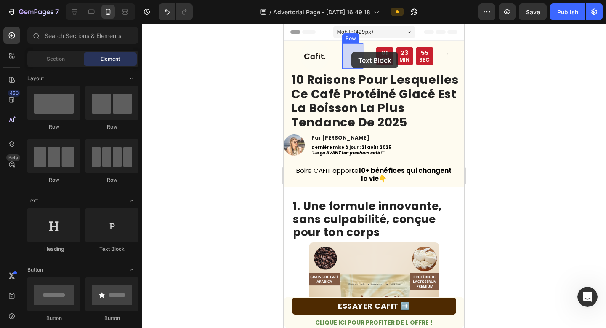
drag, startPoint x: 391, startPoint y: 249, endPoint x: 351, endPoint y: 52, distance: 201.4
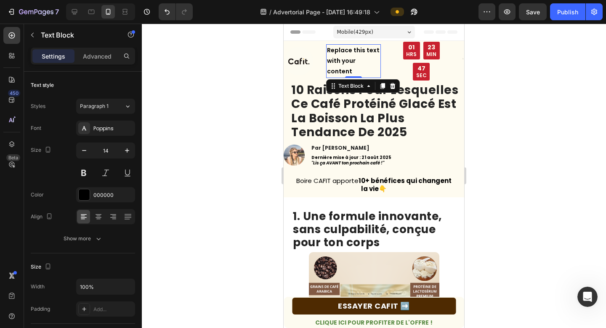
click at [347, 66] on div "Replace this text with your content" at bounding box center [353, 61] width 55 height 34
click at [347, 66] on p "Replace this text with your content" at bounding box center [353, 61] width 53 height 32
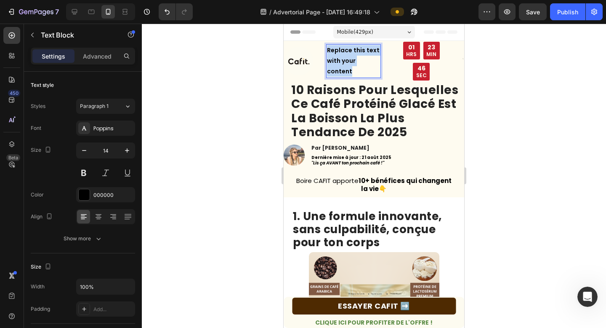
click at [347, 66] on p "Replace this text with your content" at bounding box center [353, 61] width 53 height 32
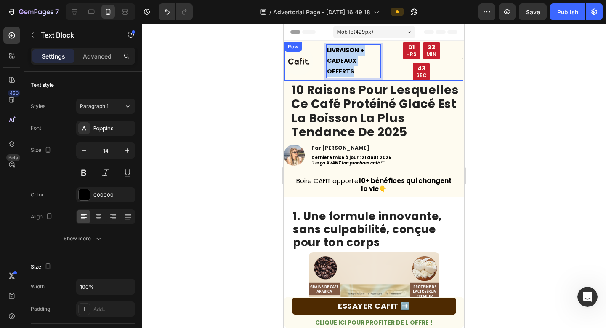
drag, startPoint x: 356, startPoint y: 71, endPoint x: 319, endPoint y: 50, distance: 42.4
click at [319, 50] on div "Image LIVRAISON + CADEAUX OFFERTS Text Block LIVRAISON + CADEAUX OFFERTS Text B…" at bounding box center [374, 61] width 179 height 39
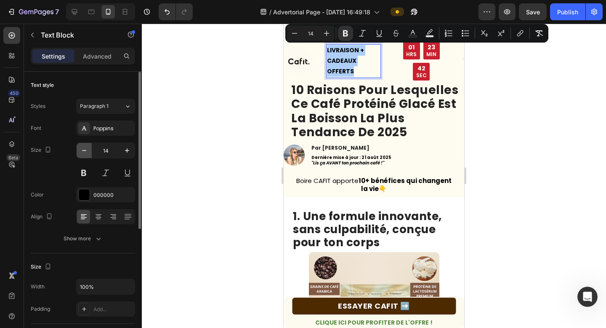
click at [85, 150] on icon "button" at bounding box center [84, 150] width 4 height 1
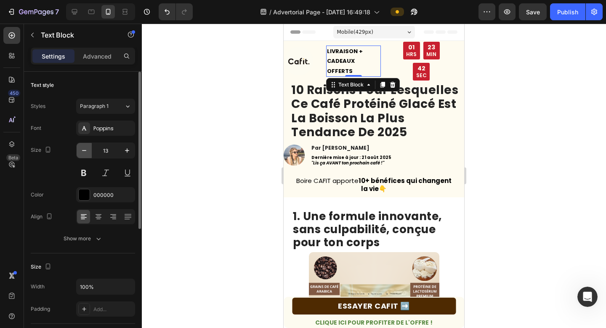
click at [85, 150] on icon "button" at bounding box center [84, 150] width 4 height 1
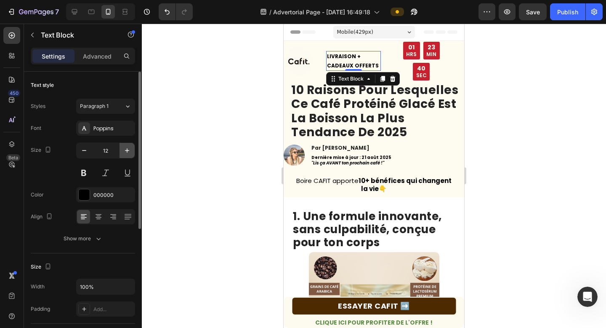
click at [127, 150] on icon "button" at bounding box center [127, 150] width 4 height 4
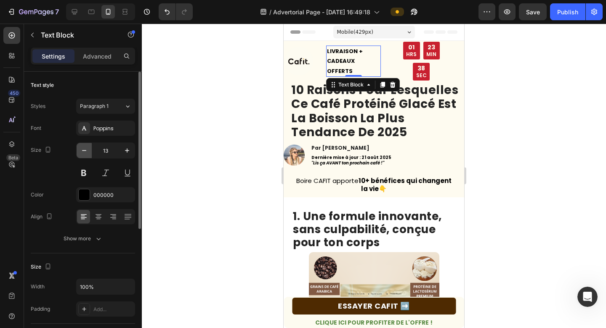
click at [87, 152] on icon "button" at bounding box center [84, 150] width 8 height 8
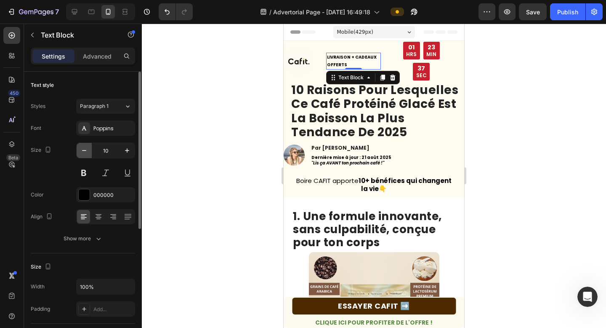
click at [87, 152] on icon "button" at bounding box center [84, 150] width 8 height 8
type input "7"
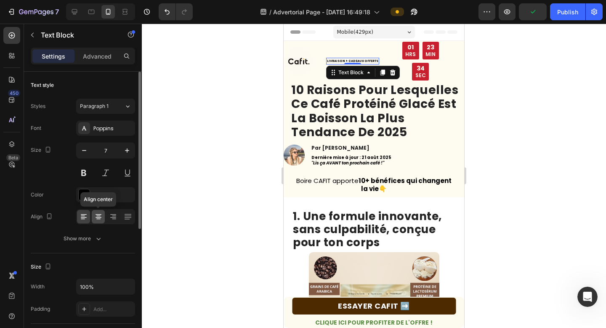
click at [100, 219] on icon at bounding box center [98, 216] width 8 height 8
click at [96, 82] on div "Text style" at bounding box center [83, 84] width 104 height 13
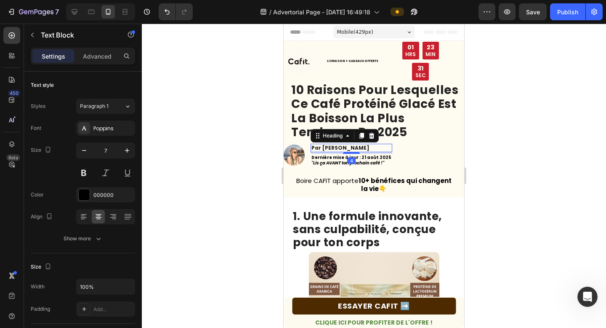
click at [355, 144] on h2 "Par [PERSON_NAME]" at bounding box center [352, 148] width 82 height 8
click at [360, 59] on strong "LIVRAISON + CADEAUX OFFERTS" at bounding box center [352, 61] width 51 height 4
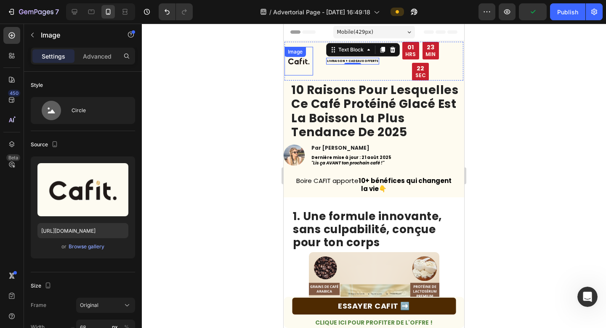
click at [309, 59] on img at bounding box center [299, 61] width 29 height 29
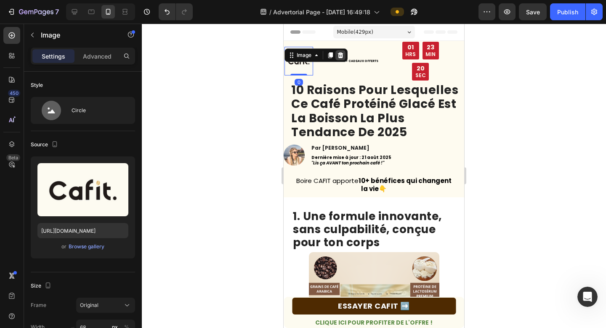
click at [344, 52] on icon at bounding box center [340, 55] width 5 height 6
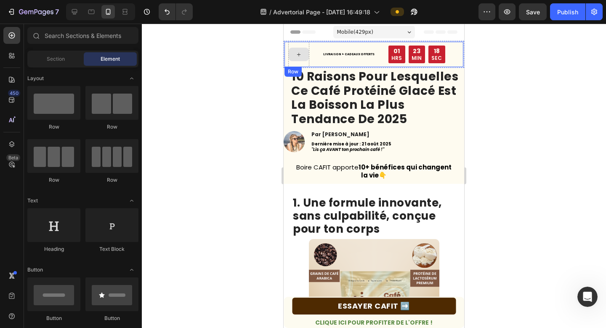
click at [292, 63] on div at bounding box center [298, 54] width 21 height 25
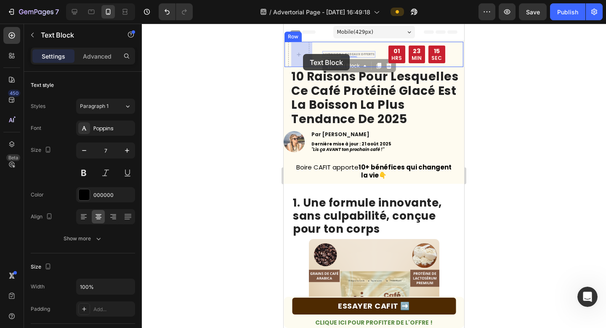
drag, startPoint x: 344, startPoint y: 53, endPoint x: 304, endPoint y: 54, distance: 40.9
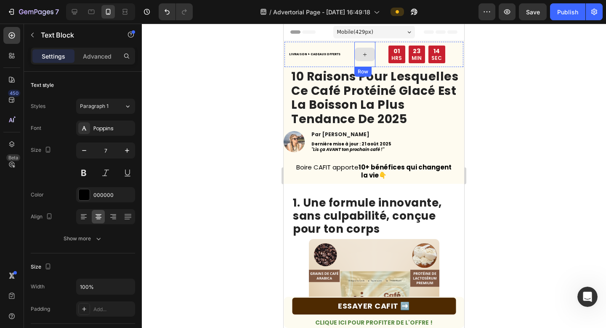
click at [363, 56] on icon at bounding box center [365, 54] width 7 height 7
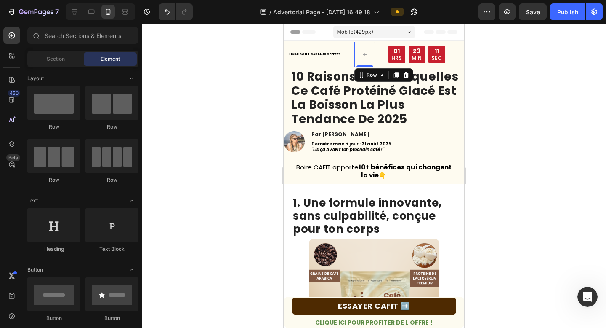
click at [356, 66] on div "LIVRAISON + CADEAUX OFFERTS Text Block Row 0" at bounding box center [364, 54] width 21 height 25
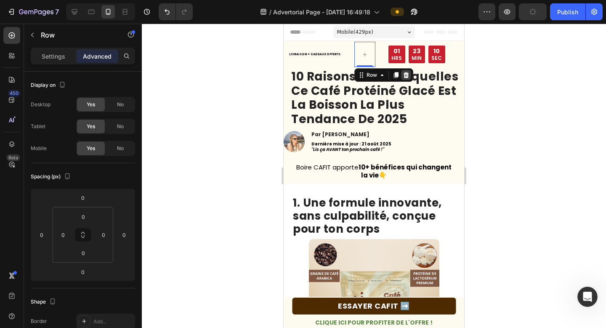
click at [403, 74] on icon at bounding box center [406, 75] width 7 height 7
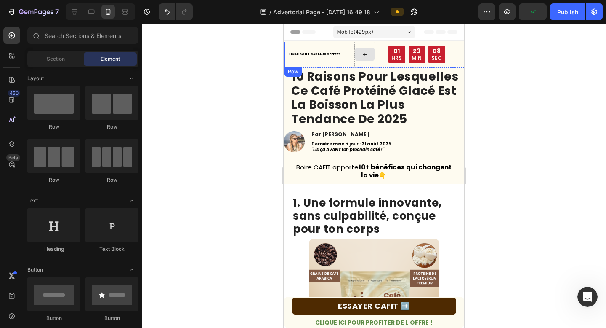
click at [356, 60] on div at bounding box center [365, 54] width 20 height 13
click at [360, 62] on div at bounding box center [364, 54] width 21 height 25
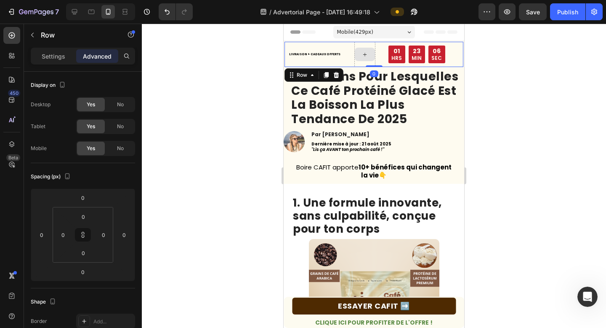
click at [362, 55] on icon at bounding box center [365, 54] width 7 height 7
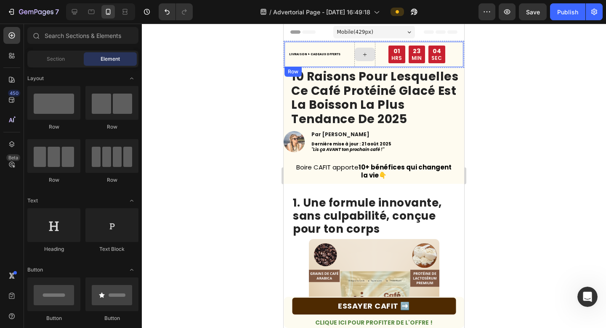
click at [366, 56] on icon at bounding box center [365, 54] width 7 height 7
drag, startPoint x: 328, startPoint y: 246, endPoint x: 362, endPoint y: 54, distance: 195.5
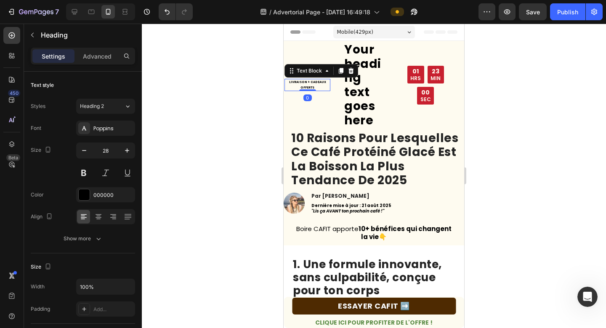
click at [306, 80] on strong "LIVRAISON + CADEAUX OFFERTS" at bounding box center [307, 84] width 37 height 9
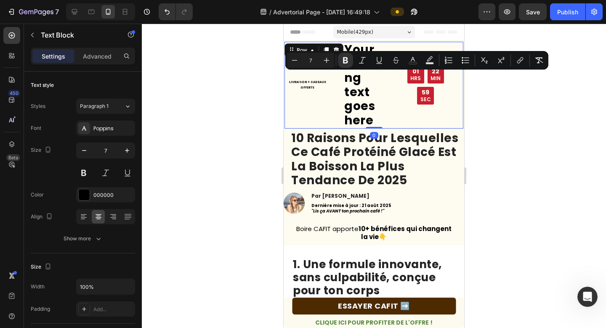
click at [329, 89] on div "LIVRAISON + CADEAUX OFFERTS Text Block" at bounding box center [308, 85] width 46 height 87
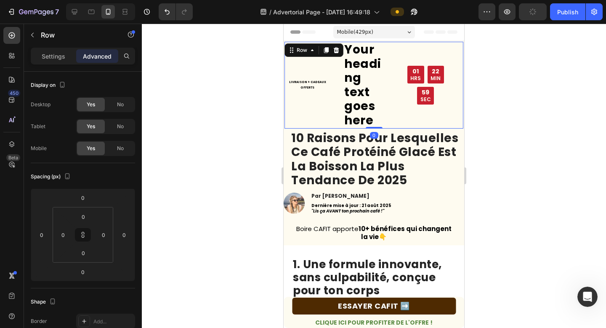
click at [274, 97] on div at bounding box center [374, 176] width 464 height 304
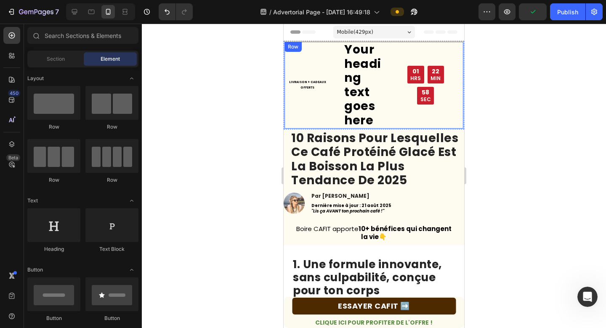
click at [305, 85] on div "LIVRAISON + CADEAUX OFFERTS Text Block" at bounding box center [308, 85] width 46 height 87
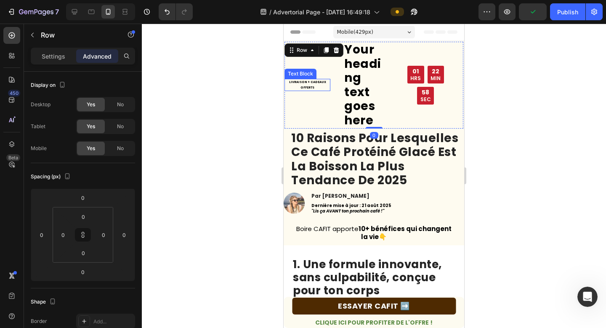
click at [314, 80] on strong "LIVRAISON + CADEAUX OFFERTS" at bounding box center [307, 84] width 37 height 9
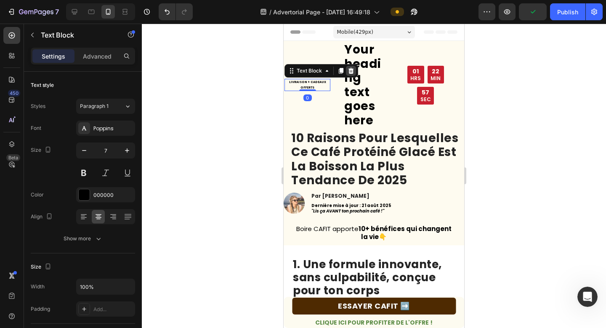
click at [350, 67] on icon at bounding box center [351, 70] width 7 height 7
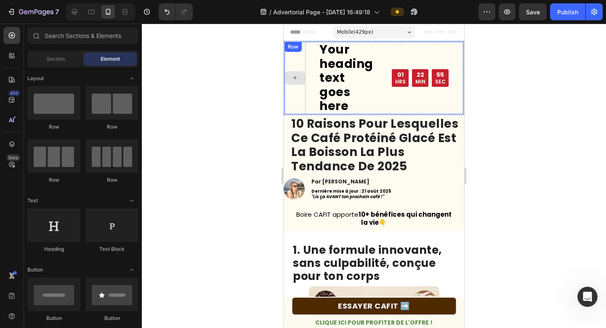
click at [300, 57] on div at bounding box center [295, 78] width 21 height 72
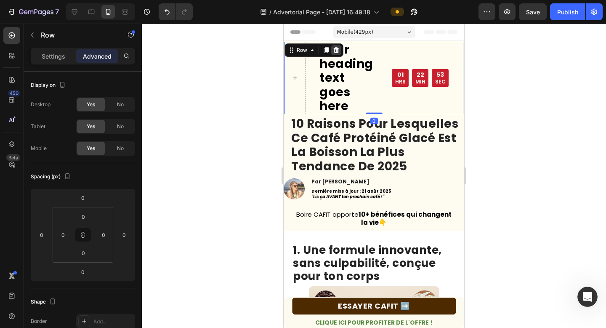
click at [336, 48] on icon at bounding box center [336, 50] width 5 height 6
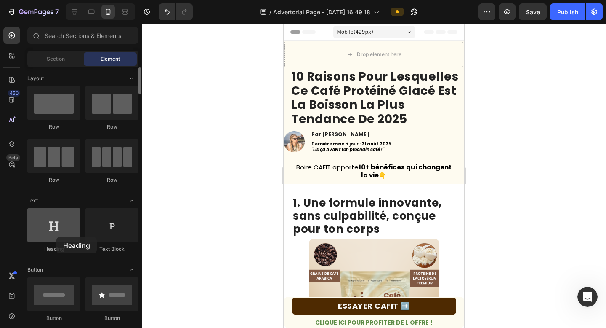
drag, startPoint x: 43, startPoint y: 227, endPoint x: 56, endPoint y: 236, distance: 16.5
click at [56, 236] on div at bounding box center [53, 225] width 53 height 34
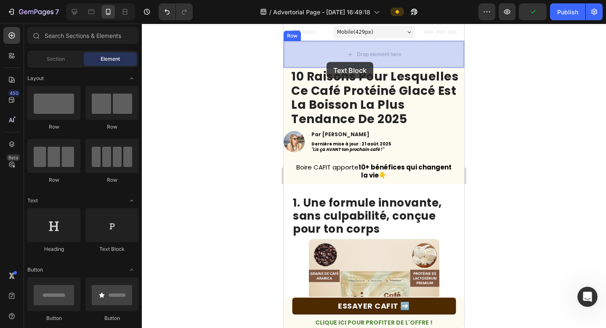
drag, startPoint x: 385, startPoint y: 259, endPoint x: 327, endPoint y: 62, distance: 205.8
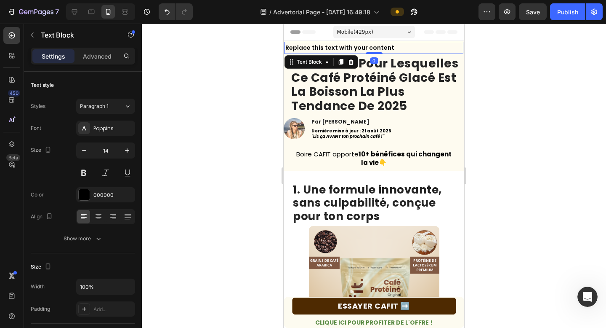
click at [324, 47] on div "Replace this text with your content" at bounding box center [374, 48] width 179 height 12
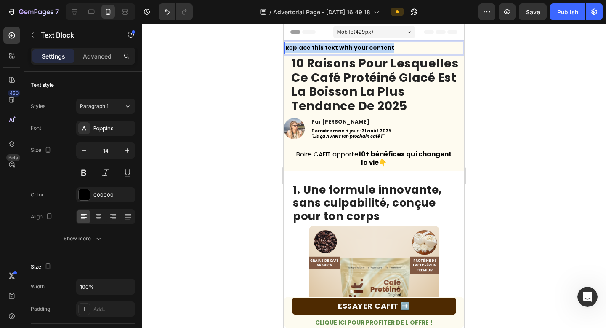
click at [324, 47] on p "Replace this text with your content" at bounding box center [373, 48] width 177 height 11
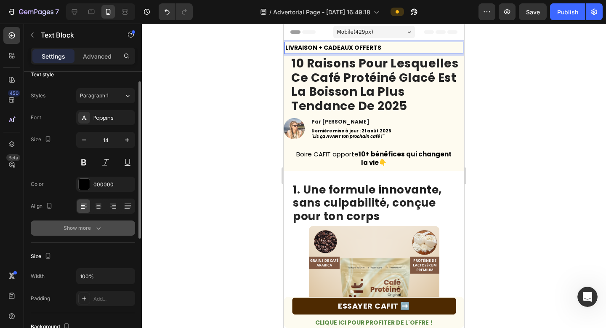
scroll to position [13, 0]
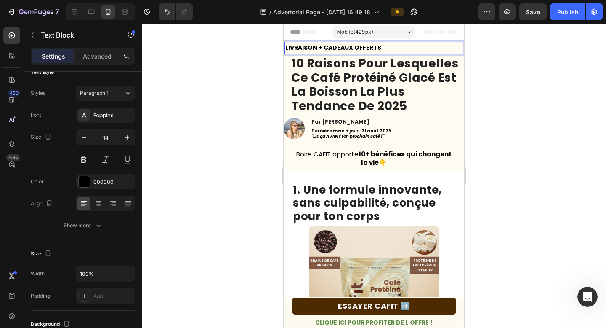
click at [432, 50] on p "LIVRAISON + CADEAUX OFFERTS" at bounding box center [373, 48] width 177 height 11
click at [96, 56] on p "Advanced" at bounding box center [97, 56] width 29 height 9
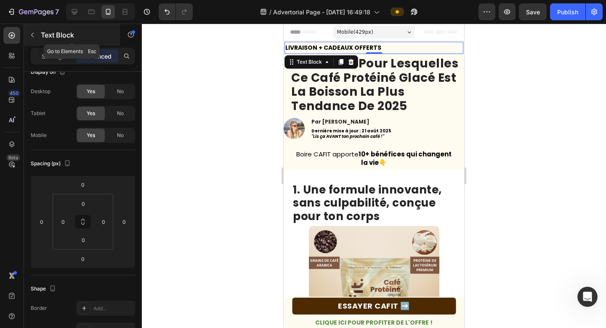
click at [39, 42] on div "Text Block" at bounding box center [72, 35] width 96 height 22
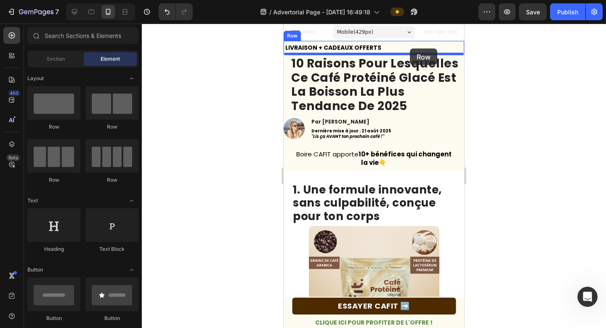
drag, startPoint x: 388, startPoint y: 113, endPoint x: 410, endPoint y: 48, distance: 68.2
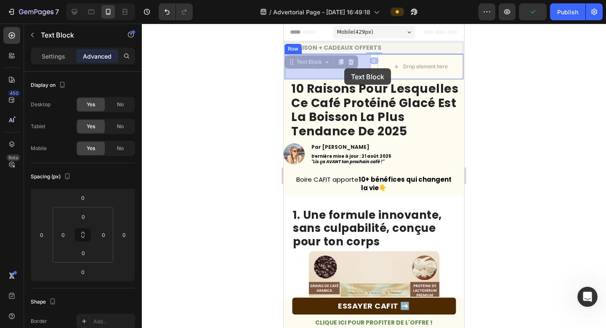
drag, startPoint x: 363, startPoint y: 48, endPoint x: 342, endPoint y: 69, distance: 29.8
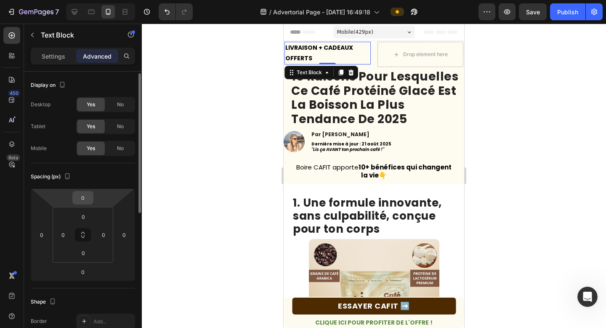
scroll to position [3, 0]
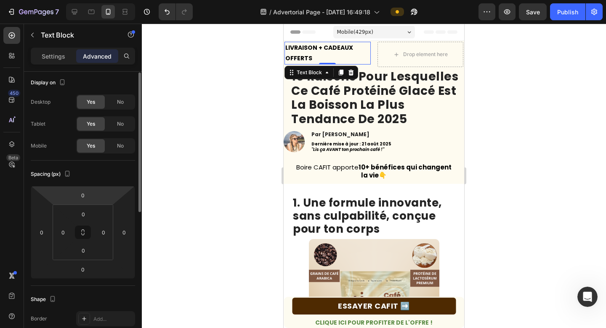
click at [338, 59] on p "LIVRAISON + CADEAUX OFFERTS" at bounding box center [327, 53] width 85 height 21
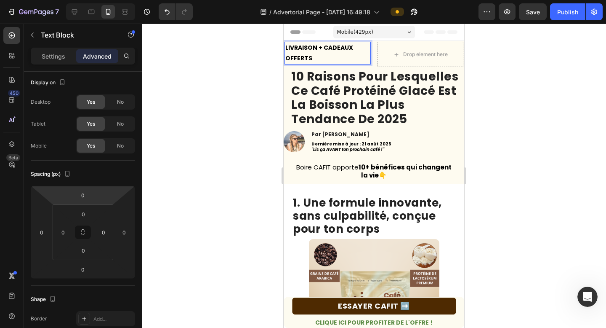
click at [285, 60] on strong "LIVRAISON + CADEAUX OFFERTS" at bounding box center [319, 52] width 68 height 19
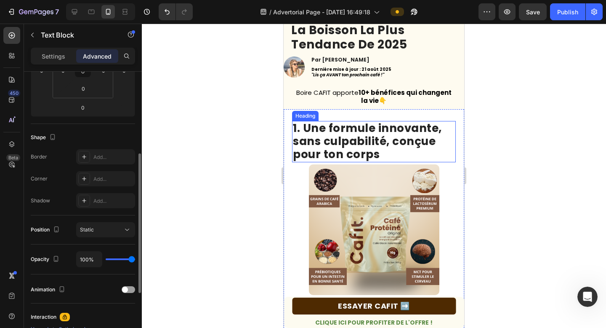
scroll to position [0, 0]
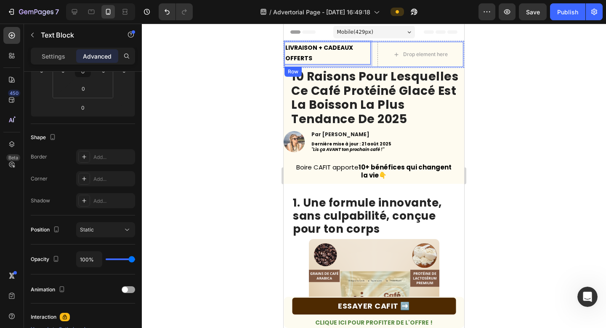
click at [373, 64] on div "LIVRAISON + CADEAUX OFFERTS Text Block 0 Drop element here Row" at bounding box center [374, 54] width 179 height 25
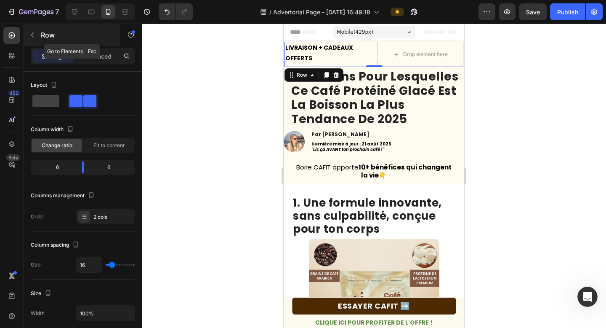
click at [35, 40] on button "button" at bounding box center [32, 34] width 13 height 13
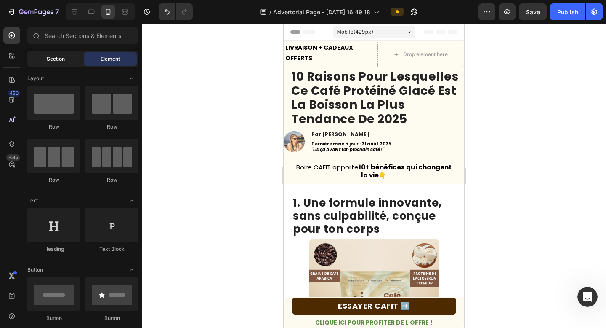
click at [61, 62] on span "Section" at bounding box center [56, 59] width 18 height 8
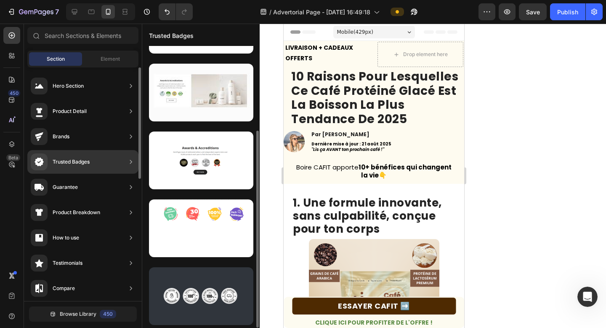
scroll to position [120, 0]
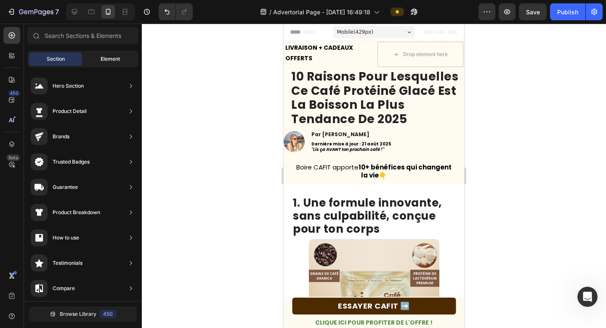
click at [107, 64] on div "Element" at bounding box center [110, 58] width 53 height 13
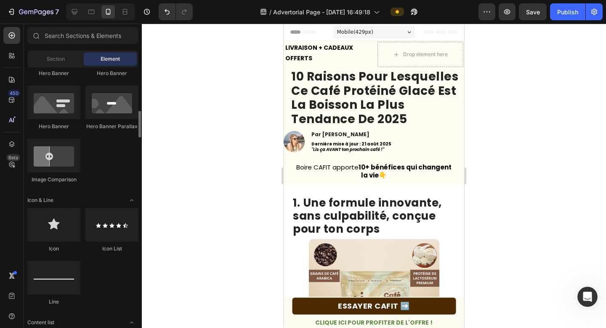
scroll to position [422, 0]
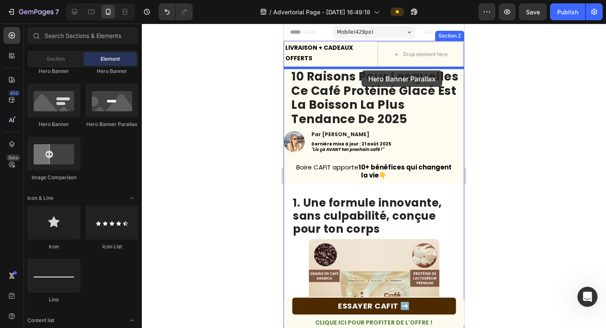
drag, startPoint x: 393, startPoint y: 134, endPoint x: 362, endPoint y: 70, distance: 70.8
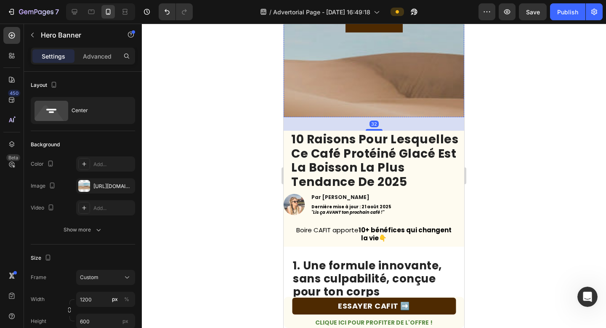
scroll to position [201, 0]
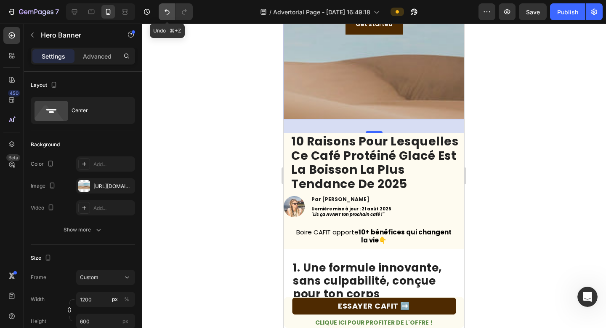
click at [164, 11] on icon "Undo/Redo" at bounding box center [167, 12] width 8 height 8
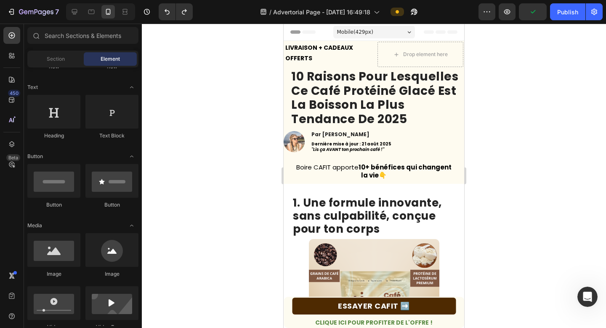
scroll to position [29, 0]
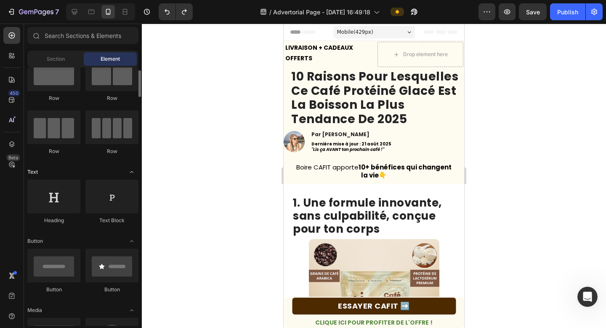
click at [132, 173] on icon "Toggle open" at bounding box center [131, 171] width 7 height 7
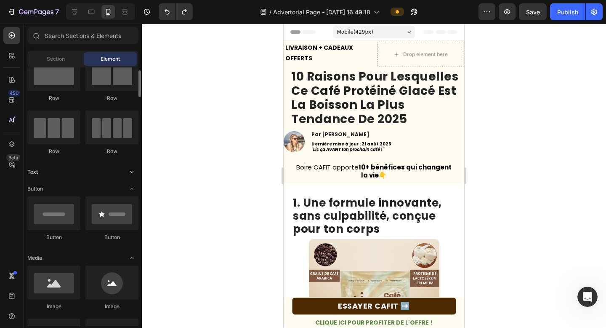
click at [132, 173] on icon "Toggle open" at bounding box center [131, 171] width 7 height 7
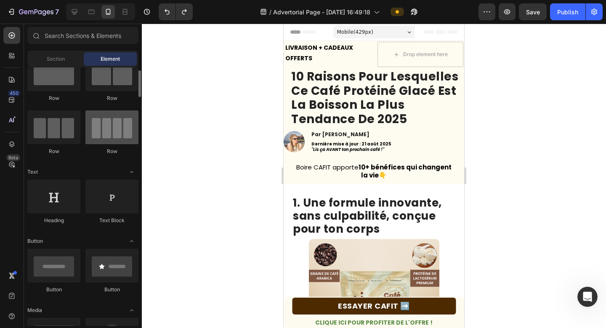
scroll to position [0, 0]
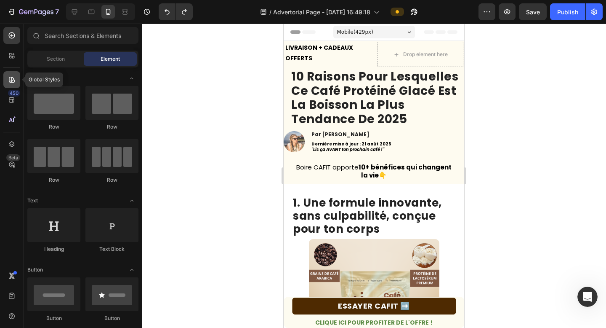
click at [13, 80] on icon at bounding box center [12, 79] width 8 height 8
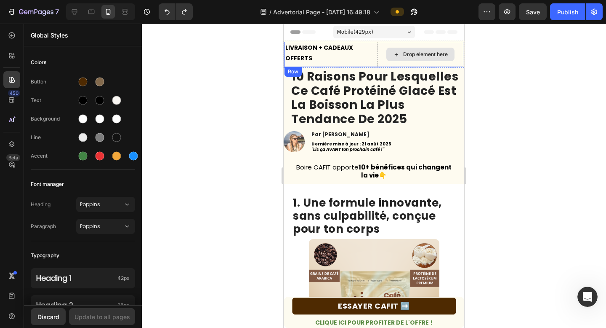
click at [427, 59] on div "Drop element here" at bounding box center [420, 54] width 68 height 13
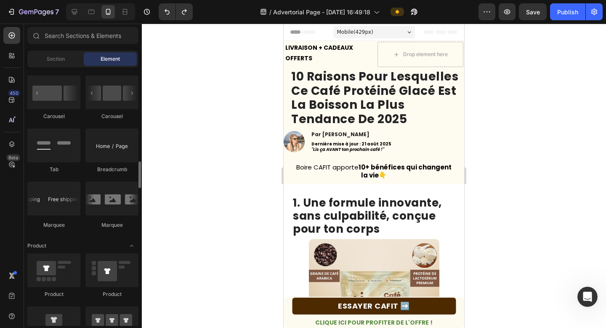
scroll to position [919, 0]
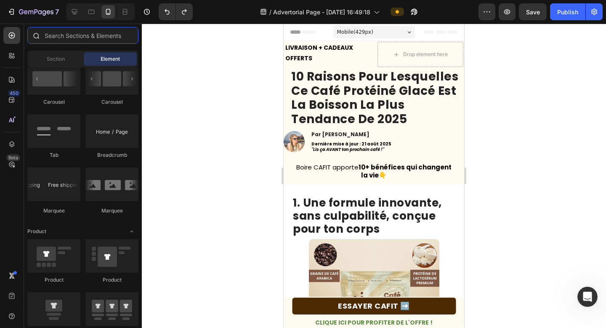
click at [64, 38] on input "text" at bounding box center [82, 35] width 111 height 17
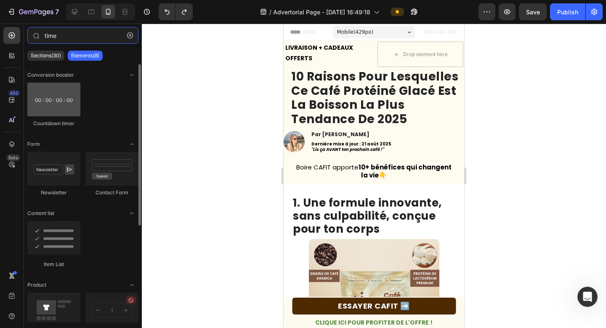
type input "time"
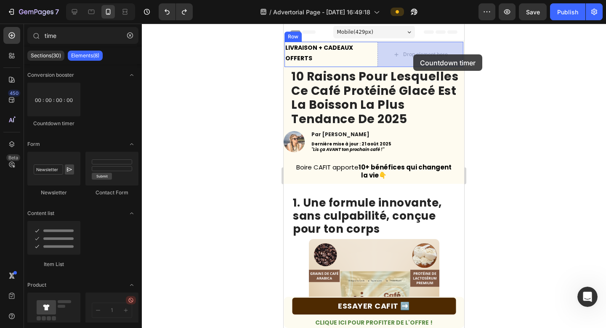
drag, startPoint x: 327, startPoint y: 129, endPoint x: 413, endPoint y: 54, distance: 114.6
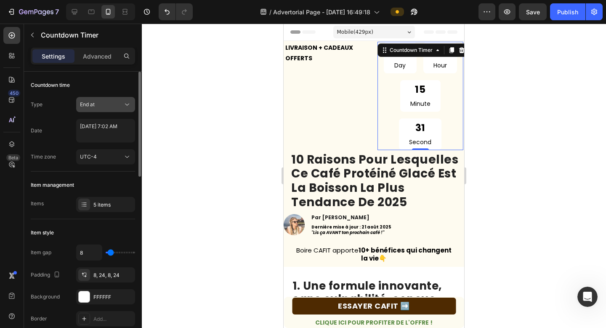
click at [97, 108] on div "End at" at bounding box center [105, 104] width 51 height 8
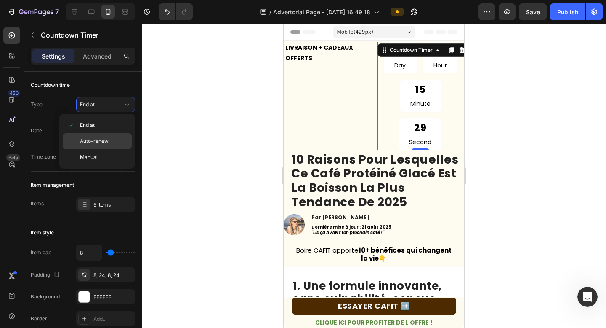
click at [86, 149] on div "Auto-renew" at bounding box center [97, 157] width 69 height 16
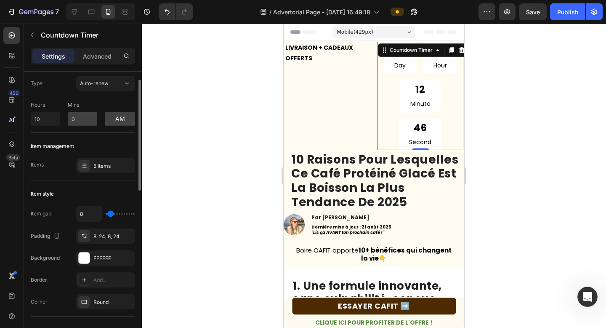
scroll to position [0, 0]
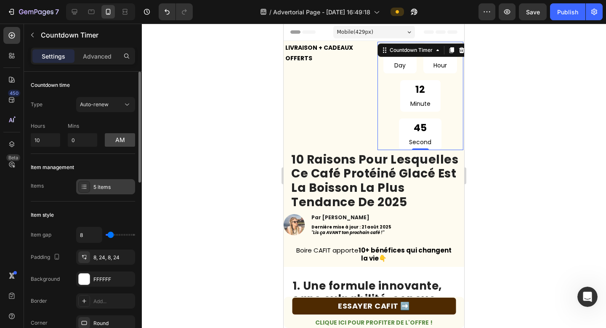
click at [100, 185] on div "5 items" at bounding box center [113, 187] width 40 height 8
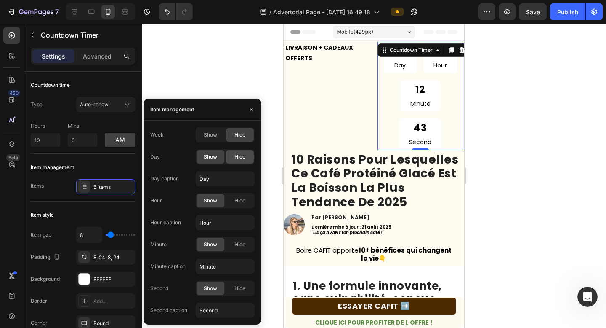
click at [236, 160] on span "Hide" at bounding box center [239, 157] width 11 height 8
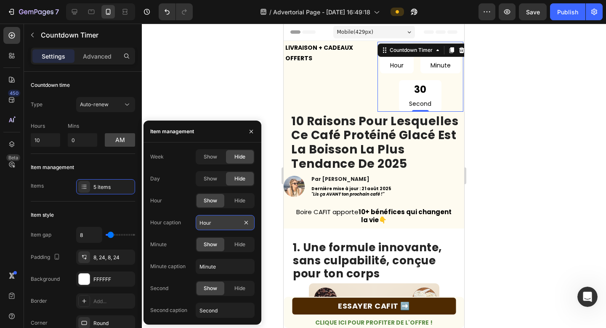
click at [224, 225] on input "Hour" at bounding box center [225, 222] width 59 height 15
type input "HRS"
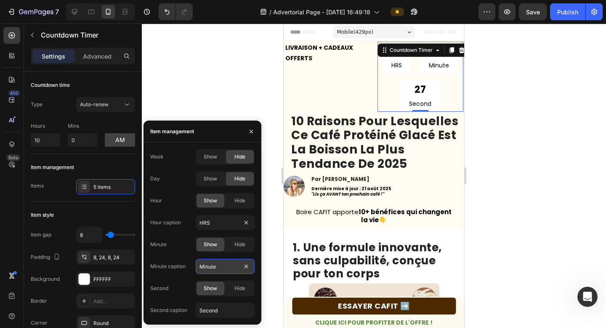
click at [221, 263] on input "Minute" at bounding box center [225, 265] width 59 height 15
type input "m"
type input "MIN"
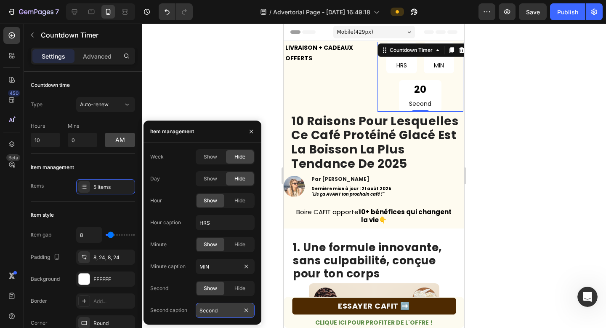
click at [229, 284] on input "Second" at bounding box center [225, 309] width 59 height 15
click at [232, 284] on input "S" at bounding box center [225, 309] width 59 height 15
type input "SEC"
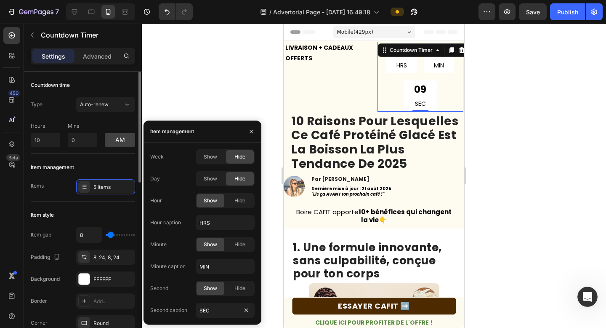
click at [103, 214] on div "Item style" at bounding box center [83, 214] width 104 height 13
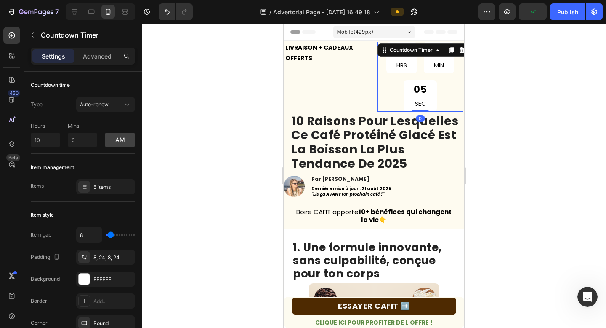
drag, startPoint x: 417, startPoint y: 111, endPoint x: 417, endPoint y: 66, distance: 45.0
click at [417, 66] on div "19 HRS 12 MIN 05 SEC Countdown Timer 0" at bounding box center [421, 77] width 86 height 70
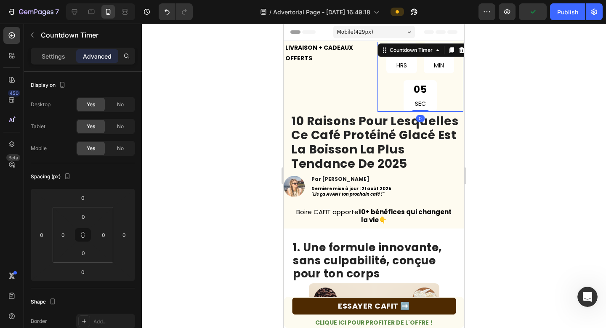
click at [394, 83] on div "19 HRS 12 MIN 05 SEC" at bounding box center [421, 77] width 86 height 70
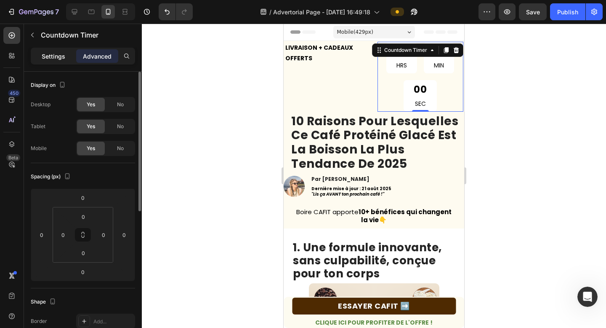
click at [56, 53] on p "Settings" at bounding box center [54, 56] width 24 height 9
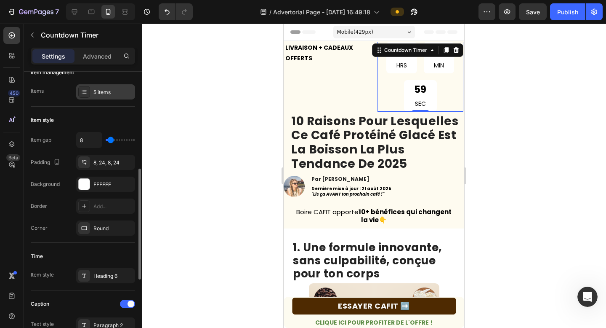
scroll to position [137, 0]
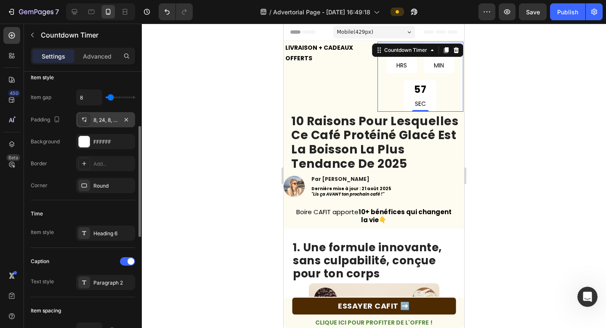
click at [100, 121] on div "8, 24, 8, 24" at bounding box center [105, 120] width 24 height 8
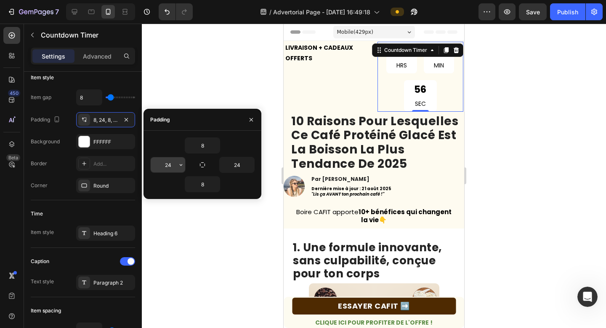
click at [169, 167] on input "24" at bounding box center [168, 164] width 35 height 15
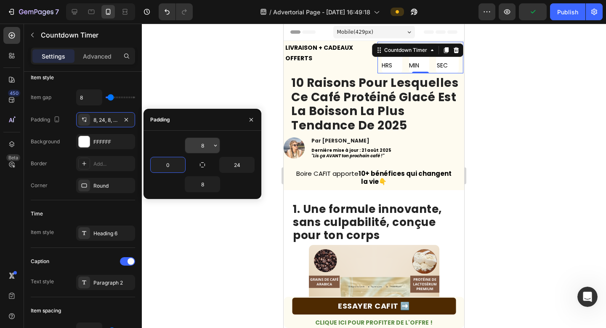
type input "0"
click at [206, 144] on input "8" at bounding box center [202, 145] width 35 height 15
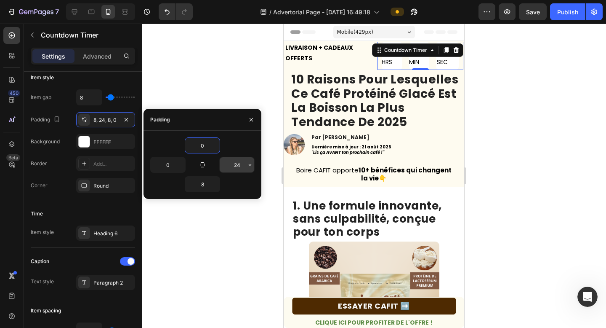
type input "0"
click at [240, 161] on input "24" at bounding box center [237, 164] width 35 height 15
type input "0"
click at [205, 180] on input "8" at bounding box center [202, 183] width 35 height 15
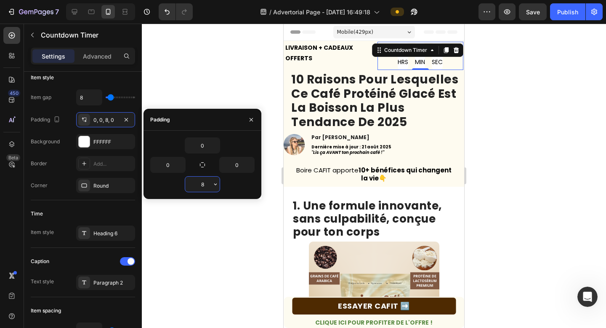
click at [205, 180] on input "8" at bounding box center [202, 183] width 35 height 15
type input "0"
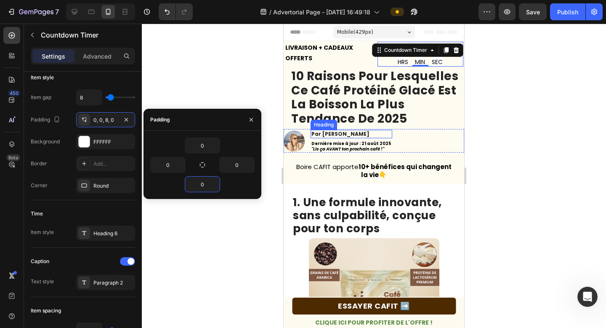
click at [383, 126] on strong "10 raisons pour lesquelles ce café protéiné glacé est la boisson la plus tendan…" at bounding box center [374, 97] width 167 height 59
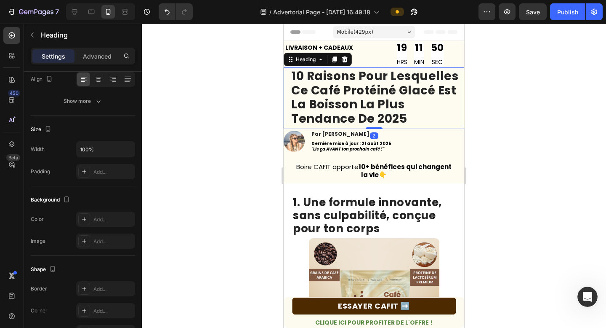
scroll to position [0, 0]
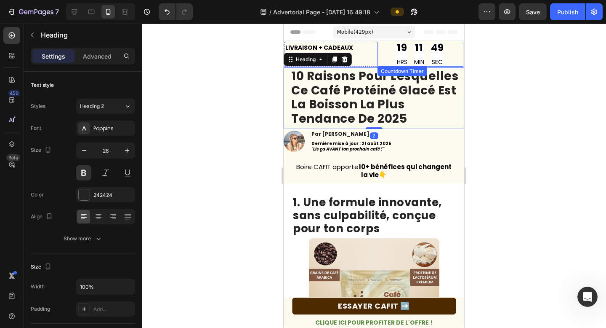
click at [403, 56] on div "19 HRS" at bounding box center [402, 54] width 11 height 25
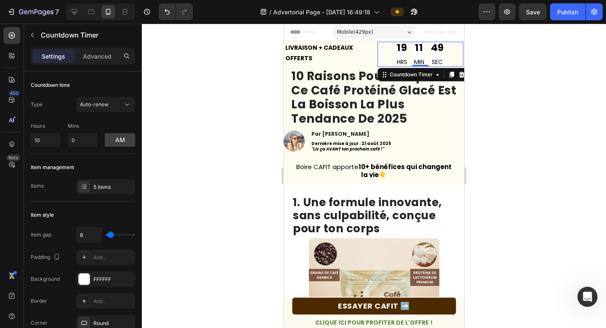
click at [403, 56] on div "19 HRS" at bounding box center [402, 54] width 11 height 25
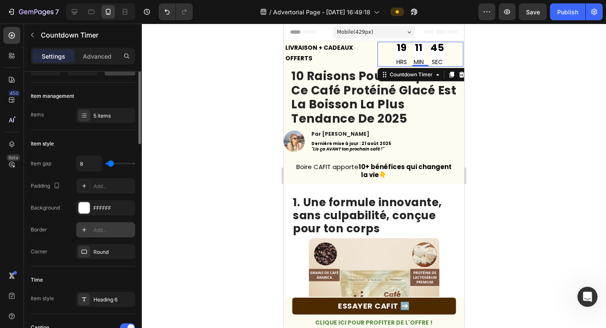
scroll to position [84, 0]
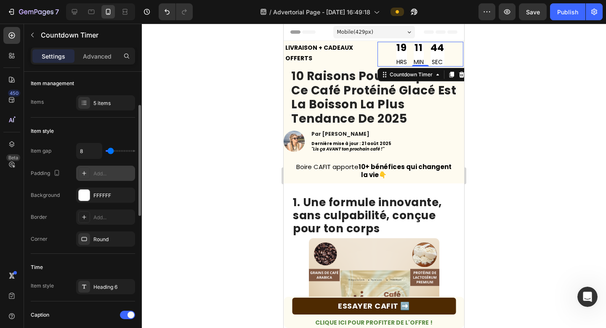
click at [96, 173] on div "Add..." at bounding box center [113, 174] width 40 height 8
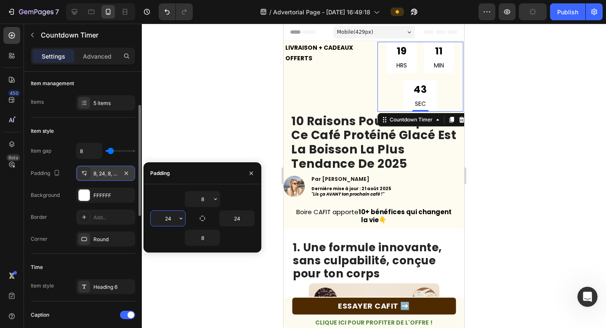
click at [169, 219] on input "24" at bounding box center [168, 217] width 35 height 15
click at [165, 240] on div "8" at bounding box center [202, 237] width 104 height 16
click at [89, 241] on div at bounding box center [84, 239] width 12 height 12
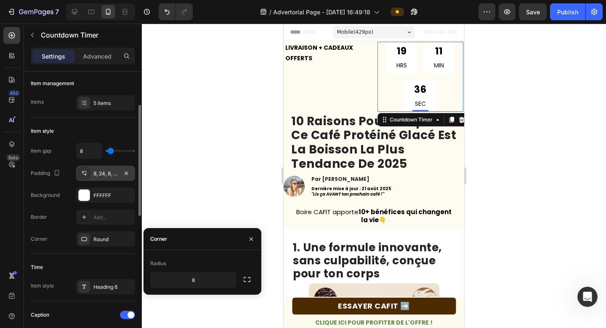
click at [95, 260] on div "Time" at bounding box center [83, 266] width 104 height 13
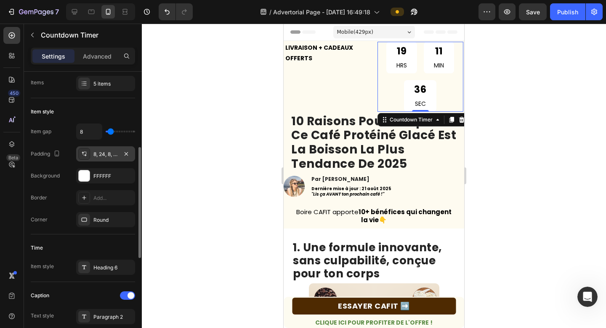
scroll to position [138, 0]
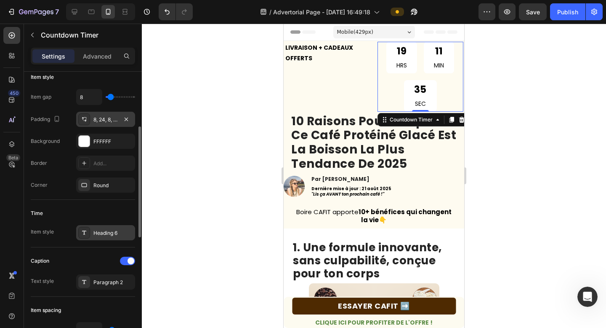
click at [101, 239] on div "Heading 6" at bounding box center [105, 232] width 59 height 15
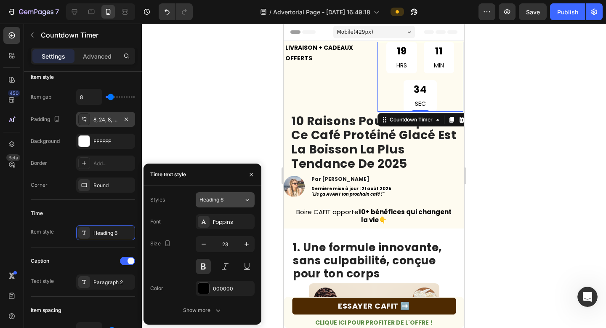
click at [224, 205] on button "Heading 6" at bounding box center [225, 199] width 59 height 15
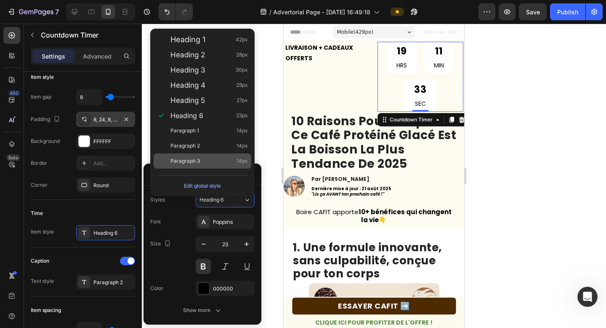
click at [209, 156] on div "Paragraph 3 14px" at bounding box center [203, 160] width 98 height 15
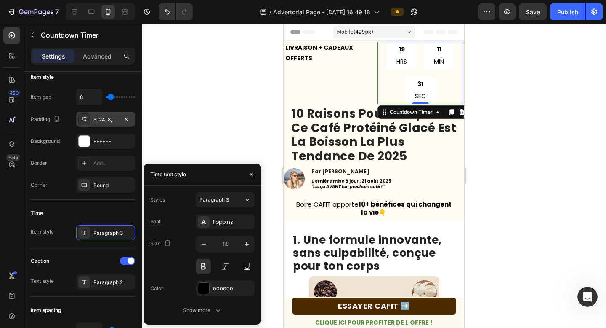
click at [215, 207] on div "Styles Paragraph 3 Font Poppins Size 14 Color 000000 Show more" at bounding box center [202, 254] width 104 height 125
click at [215, 202] on span "Paragraph 3" at bounding box center [214, 200] width 29 height 8
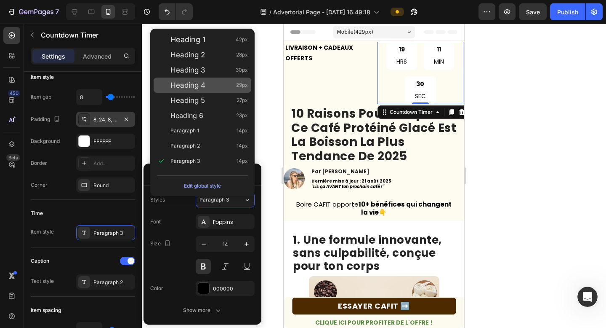
click at [190, 79] on div "Heading 4 29px" at bounding box center [203, 84] width 98 height 15
type input "29"
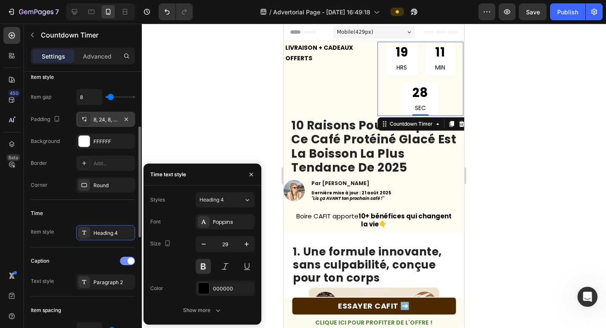
click at [126, 259] on div at bounding box center [127, 260] width 15 height 8
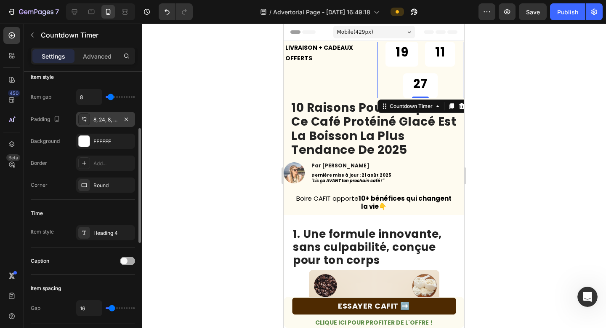
click at [126, 259] on span at bounding box center [124, 260] width 7 height 7
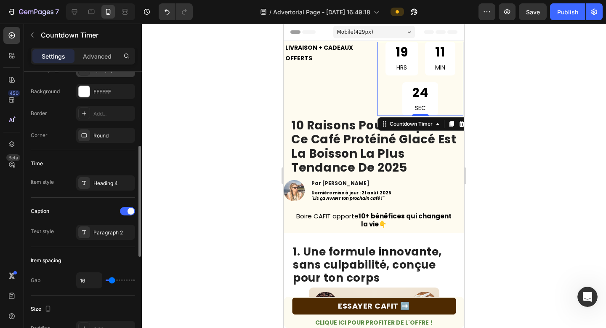
scroll to position [220, 0]
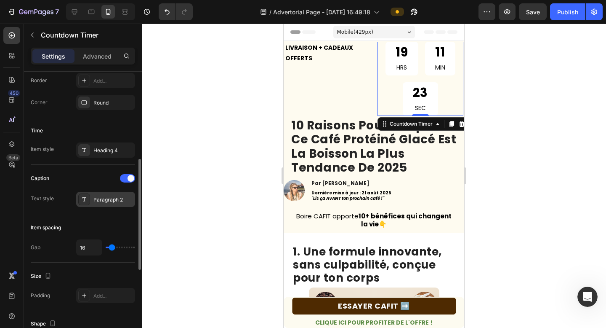
click at [101, 195] on div "Paragraph 2" at bounding box center [105, 199] width 59 height 15
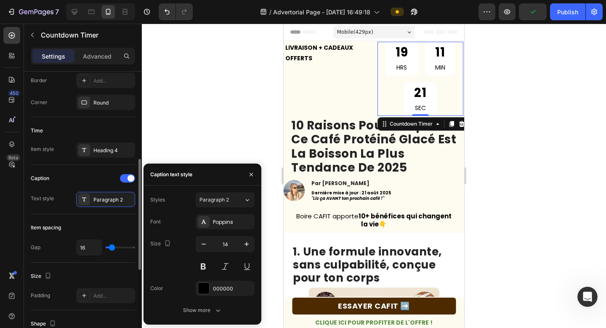
click at [63, 224] on div "Item spacing" at bounding box center [83, 227] width 104 height 13
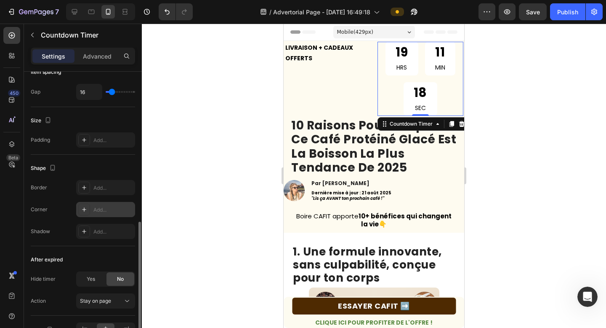
scroll to position [426, 0]
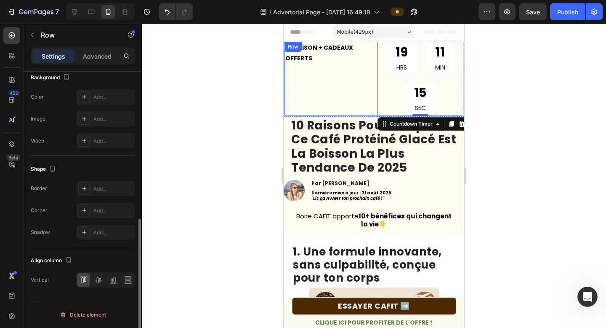
click at [343, 101] on div "LIVRAISON + CADEAUX OFFERTS Text Block" at bounding box center [328, 79] width 86 height 74
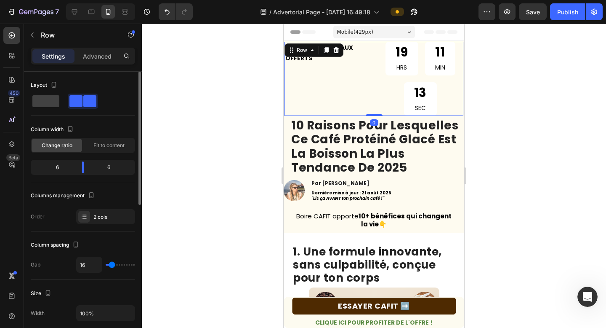
drag, startPoint x: 370, startPoint y: 113, endPoint x: 370, endPoint y: 106, distance: 7.2
click at [370, 112] on div "LIVRAISON + CADEAUX OFFERTS Text Block" at bounding box center [328, 79] width 86 height 74
click at [168, 9] on icon "Undo/Redo" at bounding box center [167, 12] width 8 height 8
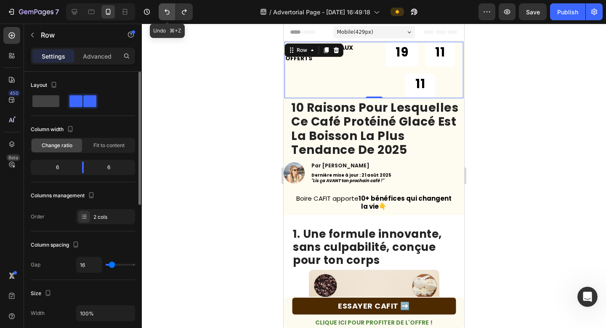
click at [168, 9] on icon "Undo/Redo" at bounding box center [167, 12] width 8 height 8
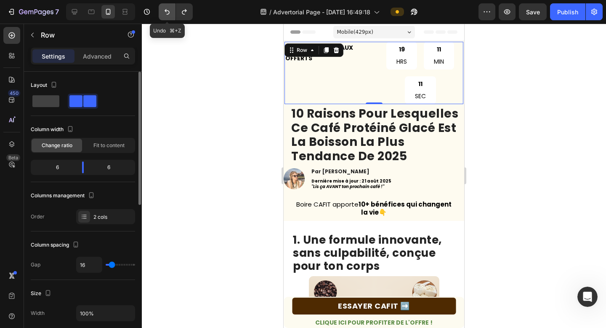
click at [168, 9] on icon "Undo/Redo" at bounding box center [167, 12] width 8 height 8
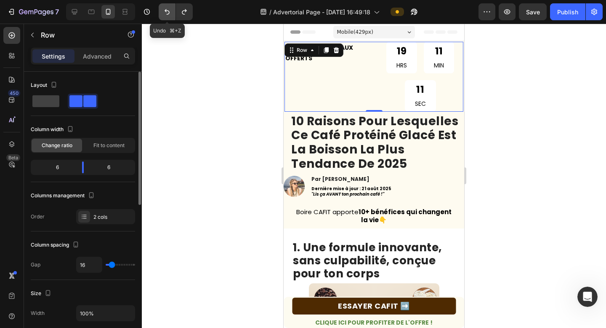
click at [168, 9] on icon "Undo/Redo" at bounding box center [167, 12] width 8 height 8
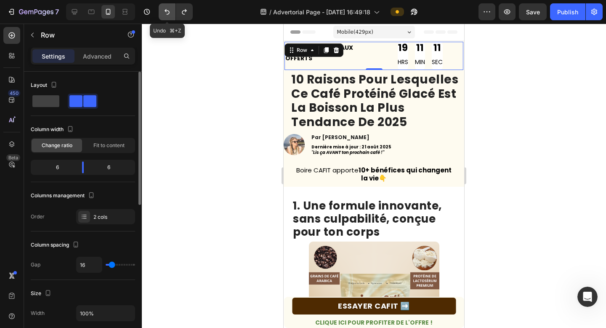
click at [168, 9] on icon "Undo/Redo" at bounding box center [167, 12] width 8 height 8
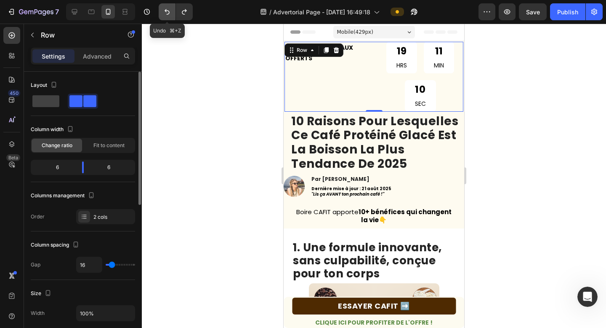
click at [168, 9] on icon "Undo/Redo" at bounding box center [167, 12] width 8 height 8
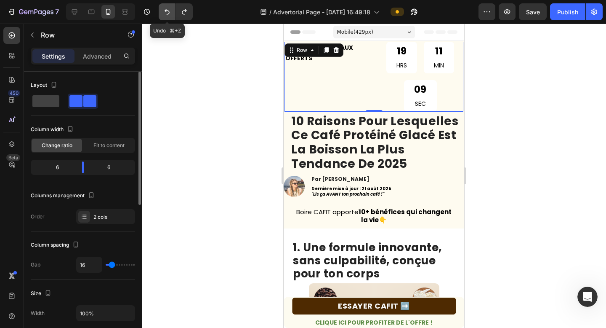
click at [168, 9] on icon "Undo/Redo" at bounding box center [167, 12] width 8 height 8
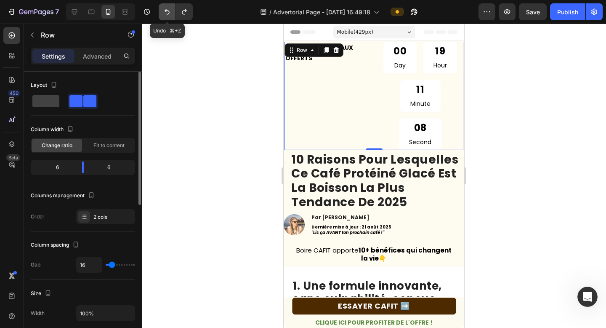
click at [168, 9] on icon "Undo/Redo" at bounding box center [167, 12] width 8 height 8
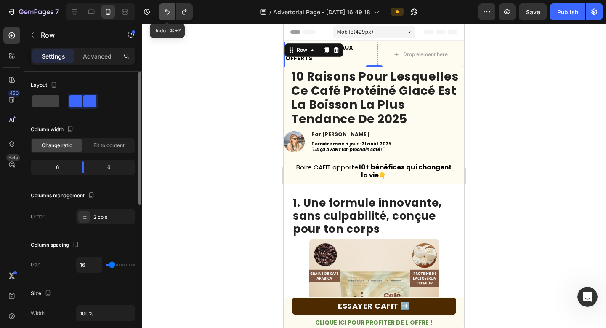
click at [168, 9] on icon "Undo/Redo" at bounding box center [167, 12] width 8 height 8
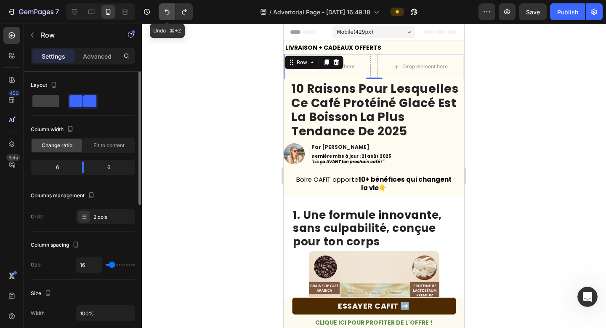
click at [168, 9] on icon "Undo/Redo" at bounding box center [167, 12] width 8 height 8
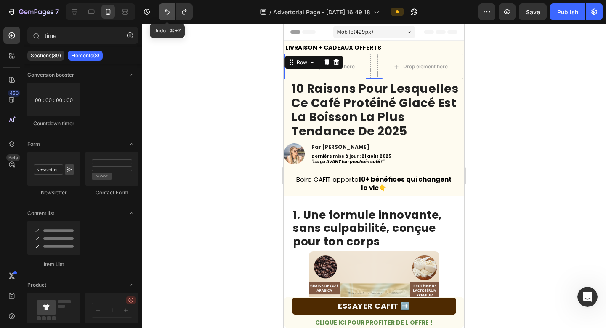
click at [168, 9] on icon "Undo/Redo" at bounding box center [167, 12] width 8 height 8
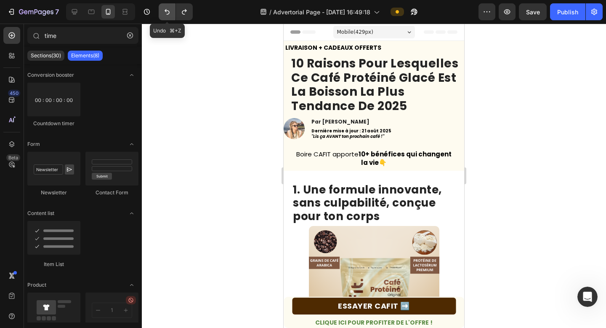
click at [168, 9] on icon "Undo/Redo" at bounding box center [167, 12] width 8 height 8
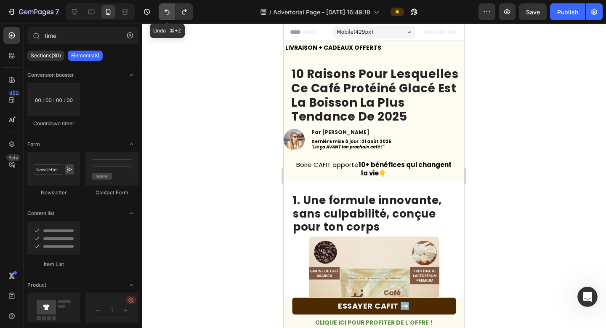
click at [168, 9] on icon "Undo/Redo" at bounding box center [167, 12] width 8 height 8
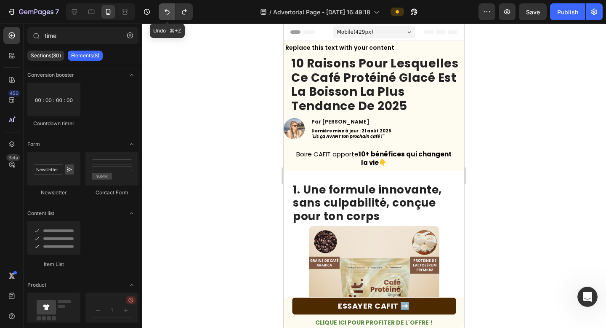
click at [168, 9] on icon "Undo/Redo" at bounding box center [167, 12] width 8 height 8
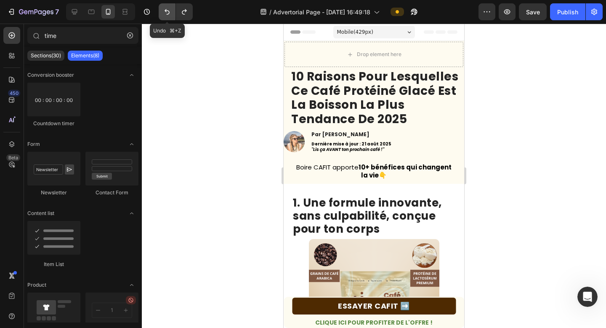
click at [168, 9] on icon "Undo/Redo" at bounding box center [167, 12] width 8 height 8
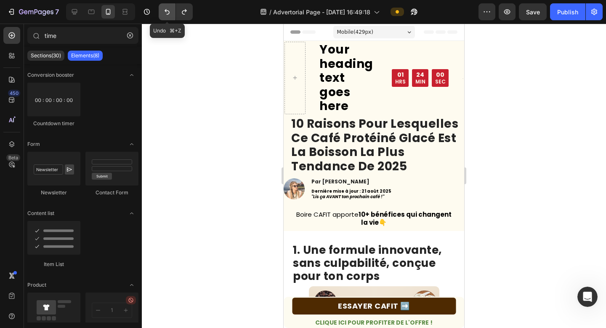
click at [168, 9] on icon "Undo/Redo" at bounding box center [167, 12] width 8 height 8
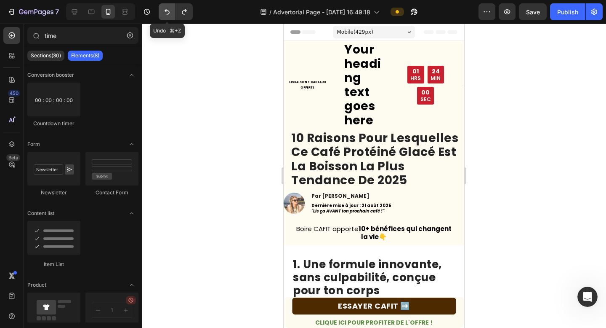
click at [168, 9] on icon "Undo/Redo" at bounding box center [167, 12] width 8 height 8
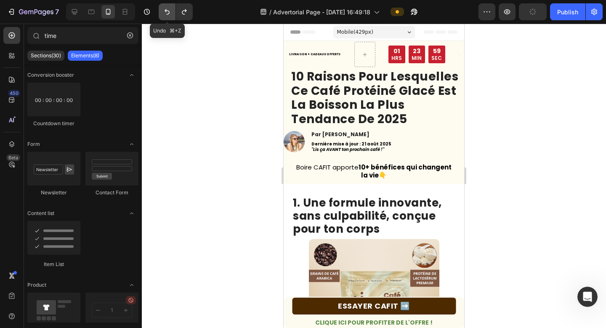
click at [168, 9] on icon "Undo/Redo" at bounding box center [167, 12] width 8 height 8
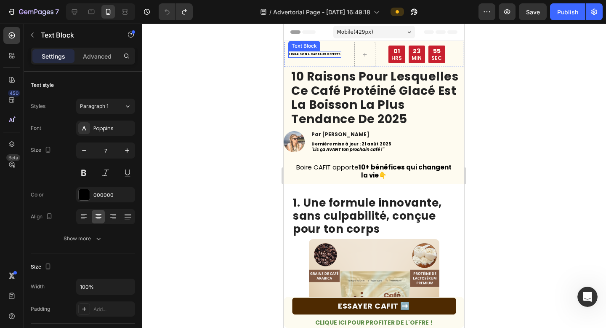
click at [317, 57] on div "LIVRAISON + CADEAUX OFFERTS Text Block" at bounding box center [314, 54] width 53 height 7
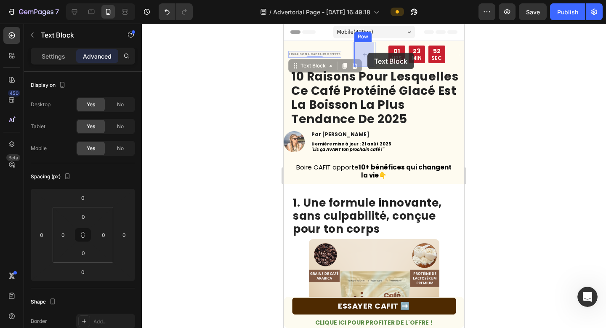
drag, startPoint x: 331, startPoint y: 53, endPoint x: 366, endPoint y: 53, distance: 34.9
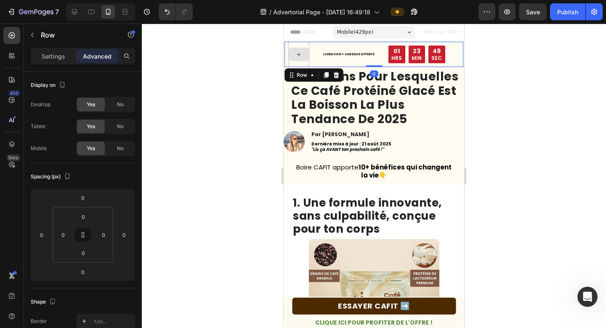
click at [303, 46] on div at bounding box center [298, 54] width 21 height 25
click at [62, 58] on p "Settings" at bounding box center [54, 56] width 24 height 9
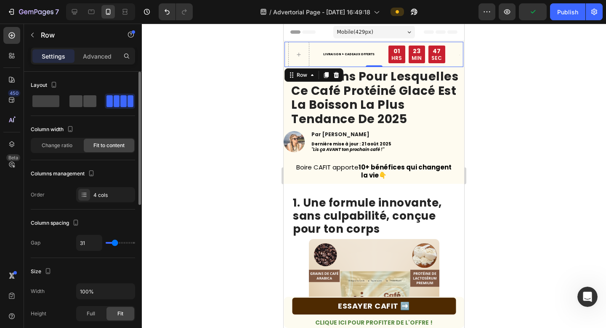
click at [86, 97] on span at bounding box center [89, 101] width 13 height 12
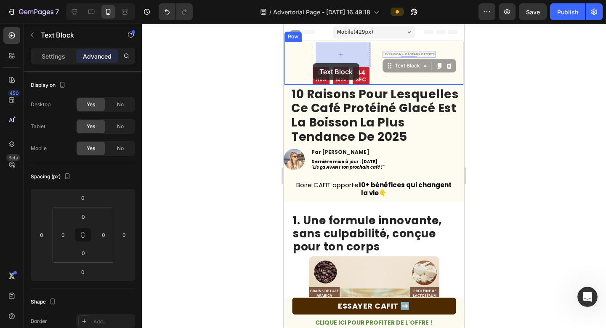
scroll to position [800, 0]
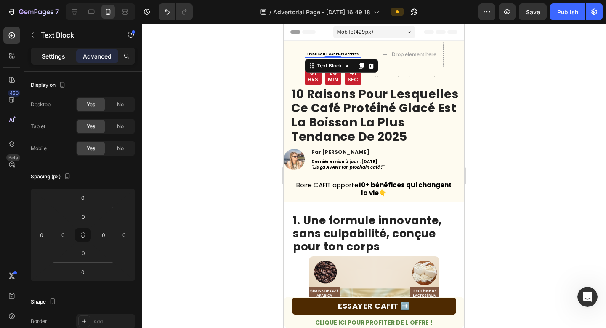
click at [66, 53] on div "Settings" at bounding box center [53, 55] width 42 height 13
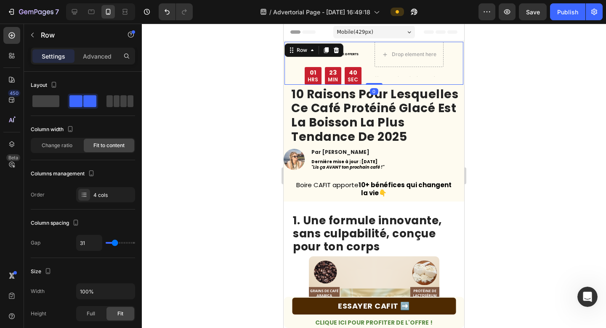
click at [295, 64] on div "LIVRAISON + CADEAUX OFFERTS Text Block LIVRAISON + CADEAUX OFFERTS Text Block D…" at bounding box center [374, 63] width 179 height 43
click at [114, 97] on span at bounding box center [117, 101] width 6 height 12
type input "0"
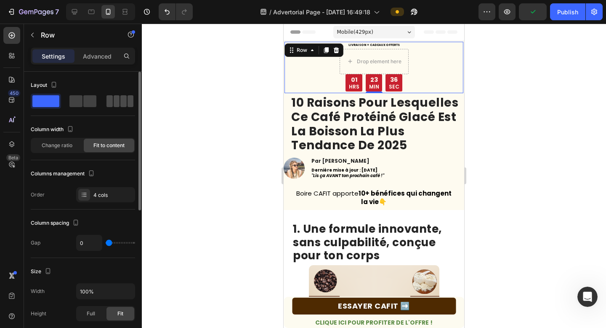
click at [107, 99] on span at bounding box center [110, 101] width 6 height 12
type input "31"
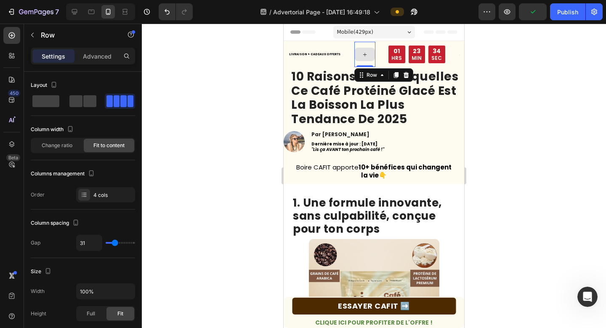
click at [362, 47] on div at bounding box center [364, 54] width 21 height 25
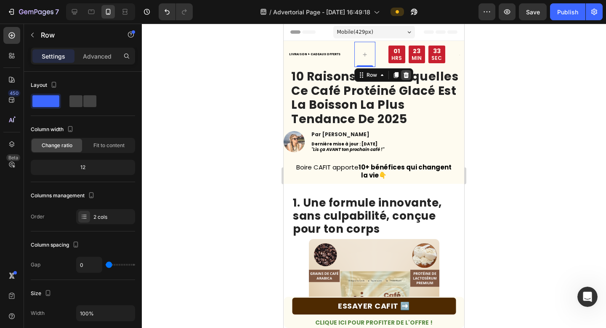
click at [404, 74] on icon at bounding box center [405, 75] width 5 height 6
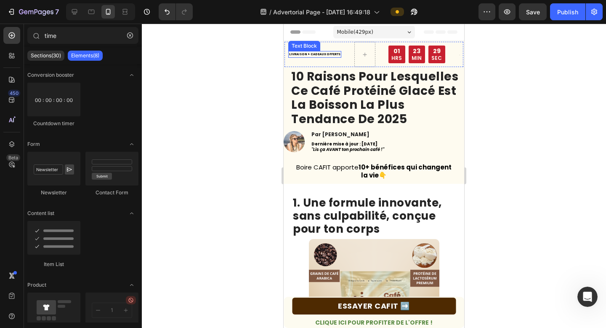
click at [313, 54] on strong "LIVRAISON + CADEAUX OFFERTS" at bounding box center [314, 54] width 51 height 4
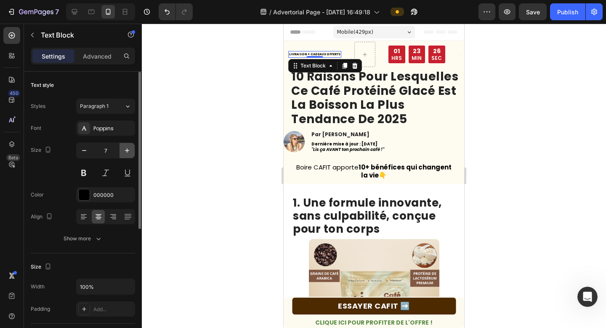
click at [121, 155] on button "button" at bounding box center [127, 150] width 15 height 15
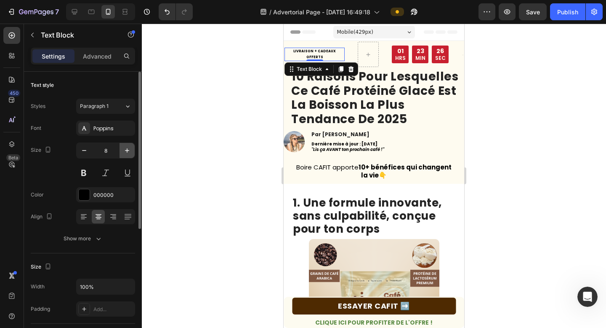
click at [125, 155] on button "button" at bounding box center [127, 150] width 15 height 15
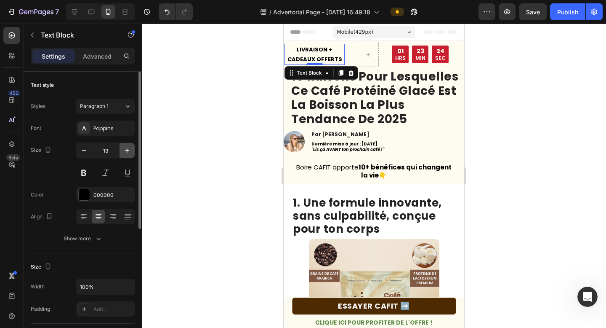
click at [125, 155] on button "button" at bounding box center [127, 150] width 15 height 15
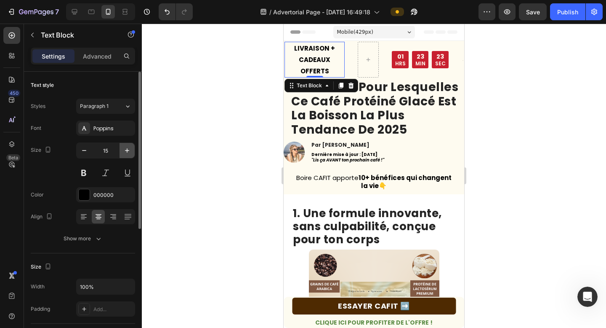
click at [125, 155] on button "button" at bounding box center [127, 150] width 15 height 15
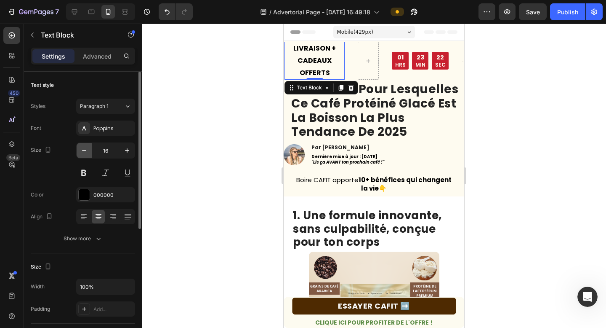
click at [79, 149] on button "button" at bounding box center [84, 150] width 15 height 15
type input "15"
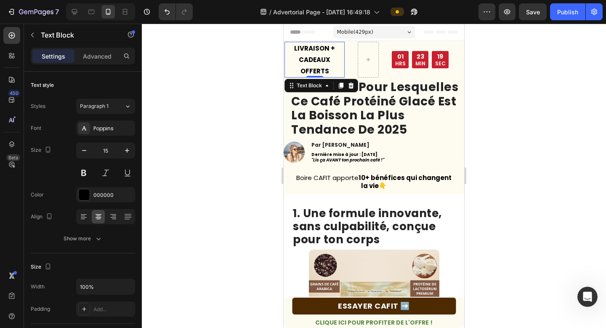
click at [211, 86] on div at bounding box center [374, 176] width 464 height 304
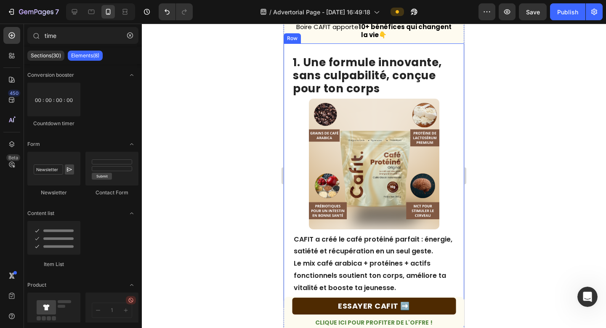
scroll to position [0, 0]
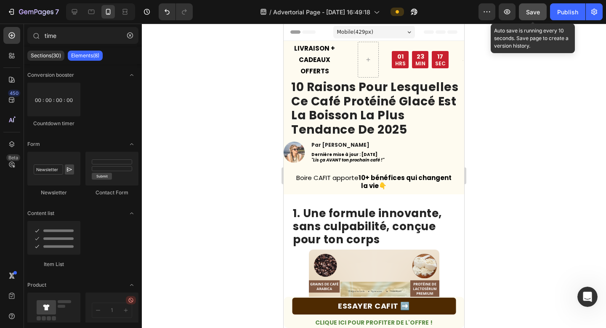
click at [533, 11] on span "Save" at bounding box center [533, 11] width 14 height 7
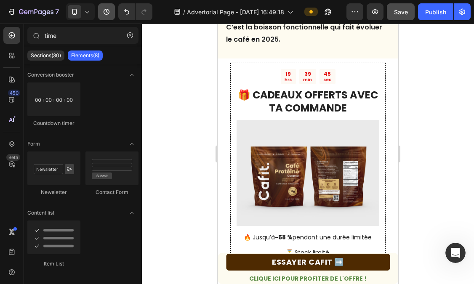
scroll to position [843, 0]
